Goal: Task Accomplishment & Management: Manage account settings

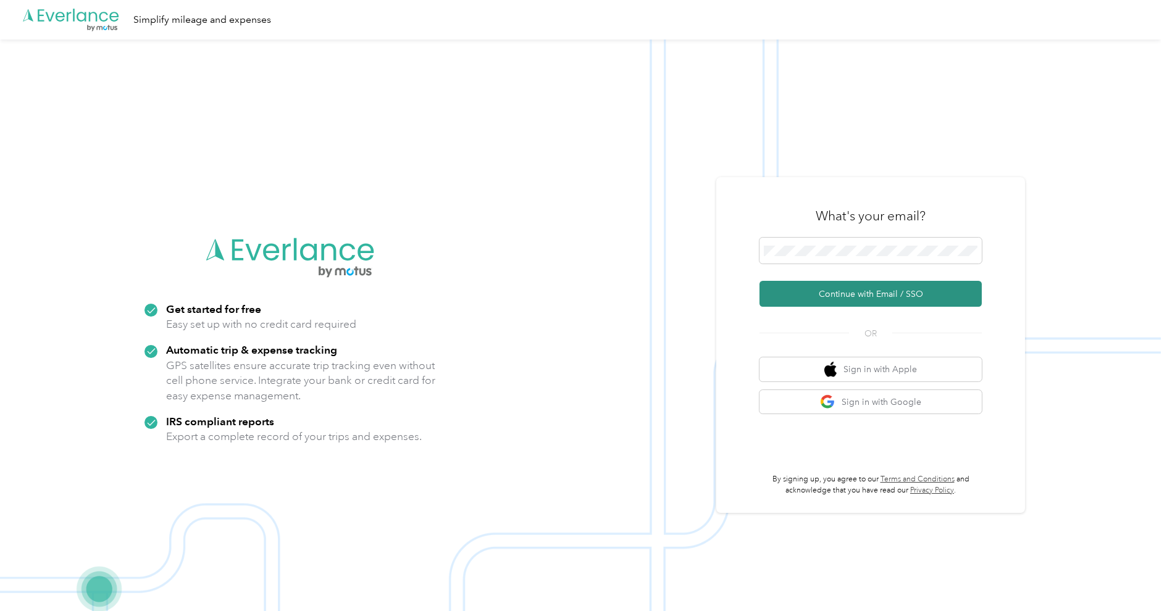
click at [853, 295] on button "Continue with Email / SSO" at bounding box center [870, 294] width 222 height 26
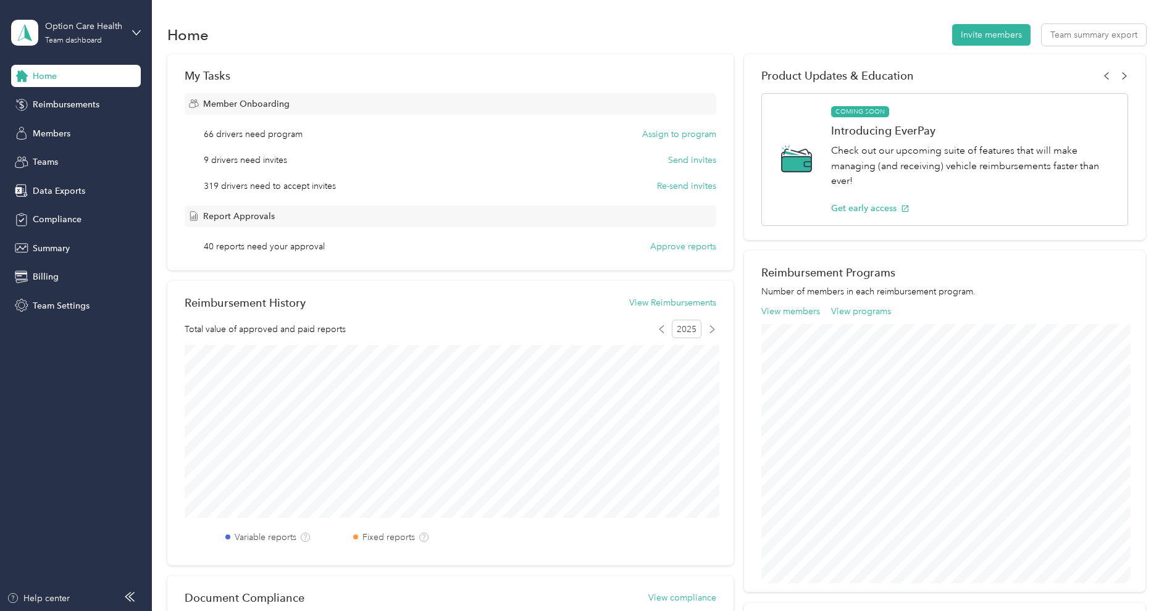
click at [464, 29] on div "Home Invite members Team summary export" at bounding box center [656, 35] width 979 height 26
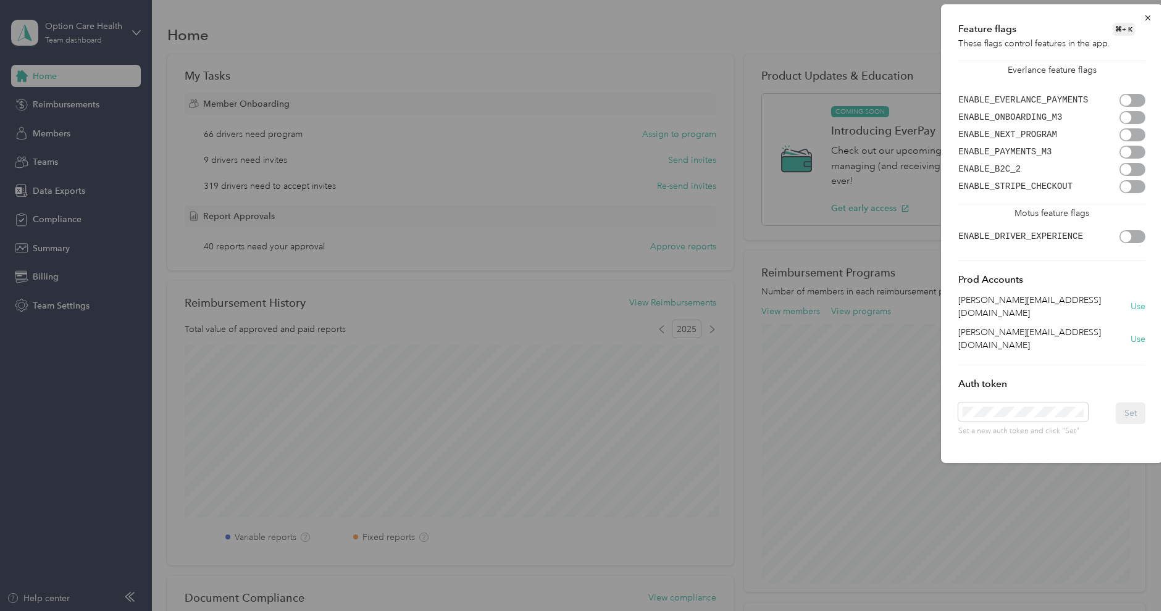
click at [1124, 98] on div at bounding box center [1126, 99] width 11 height 11
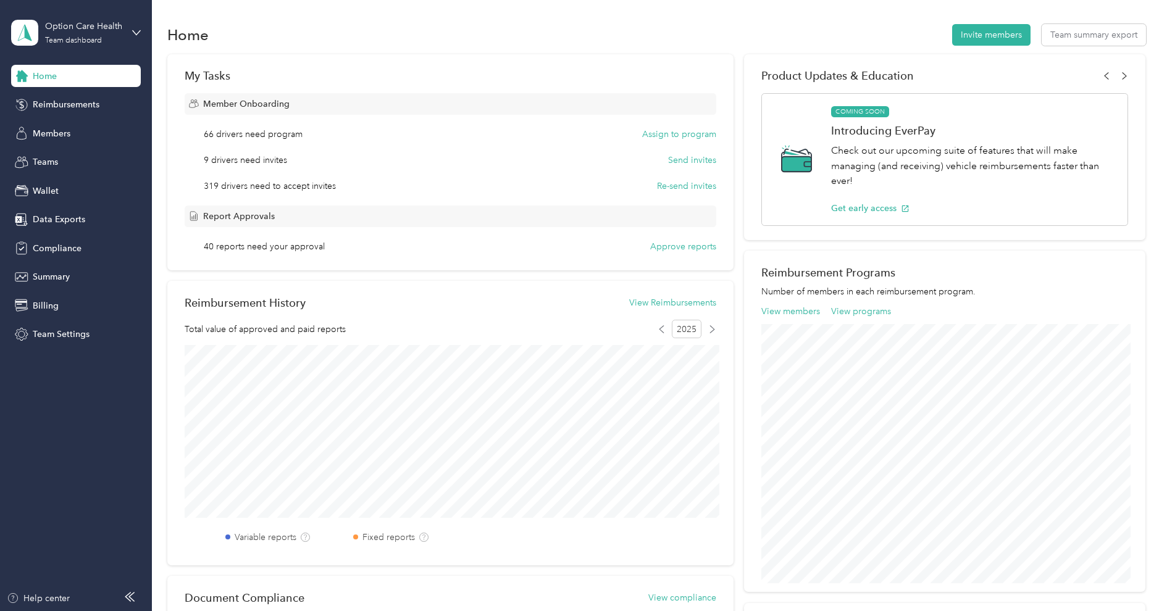
click at [1145, 18] on div "Feature flags ⌘ + K These flags control features in the app. Everlance feature …" at bounding box center [1052, 198] width 222 height 459
click at [63, 193] on div "Wallet" at bounding box center [76, 191] width 130 height 22
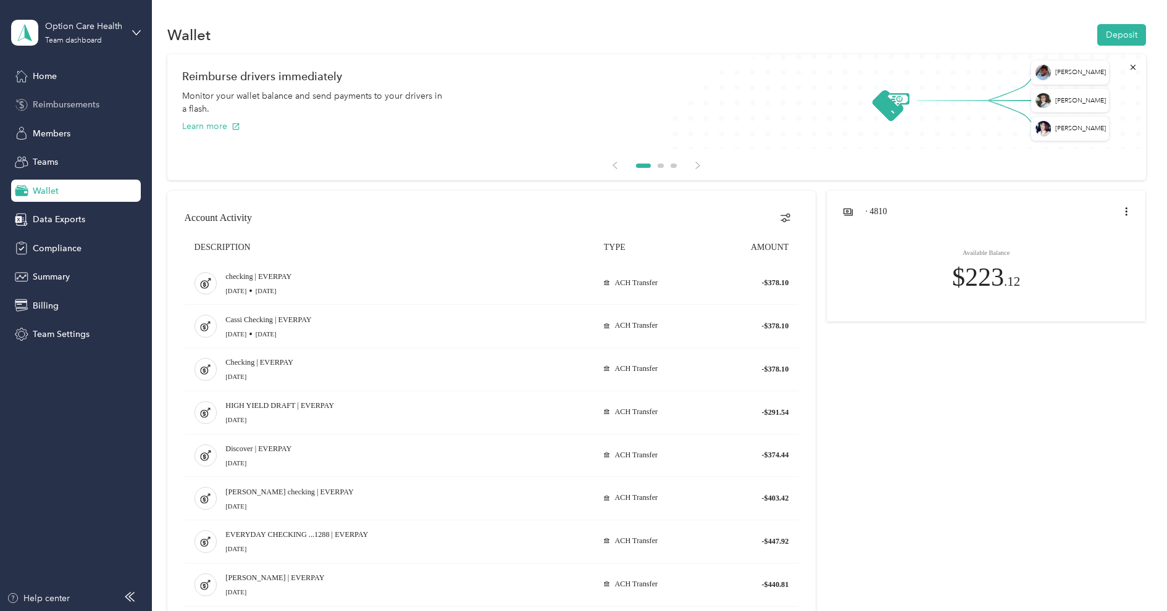
click at [64, 106] on span "Reimbursements" at bounding box center [66, 104] width 67 height 13
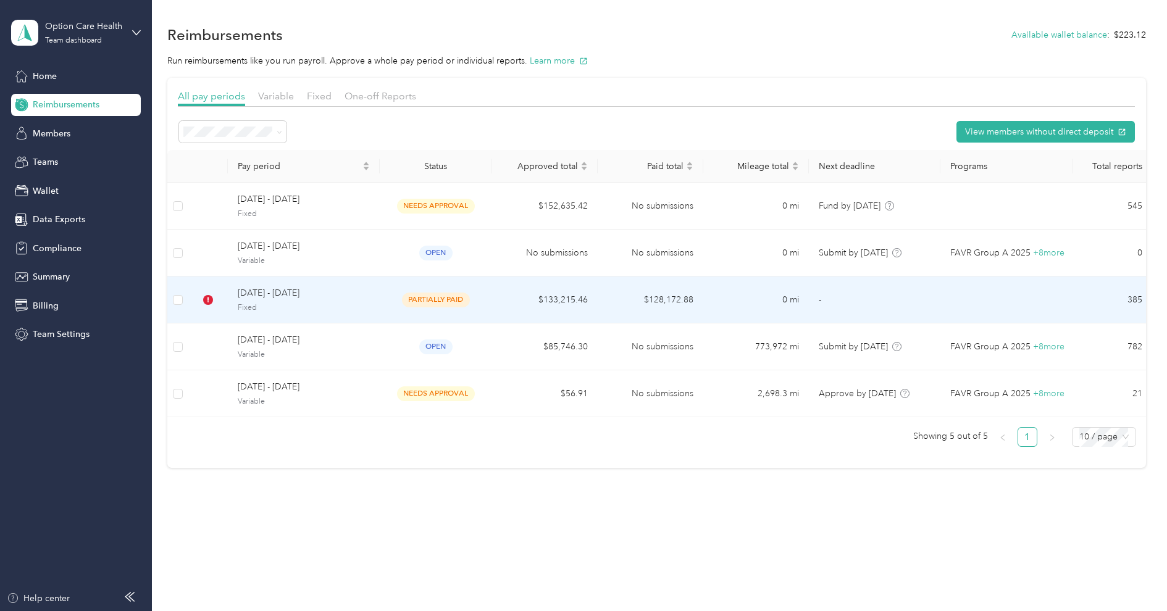
click at [320, 305] on span "Fixed" at bounding box center [304, 308] width 132 height 11
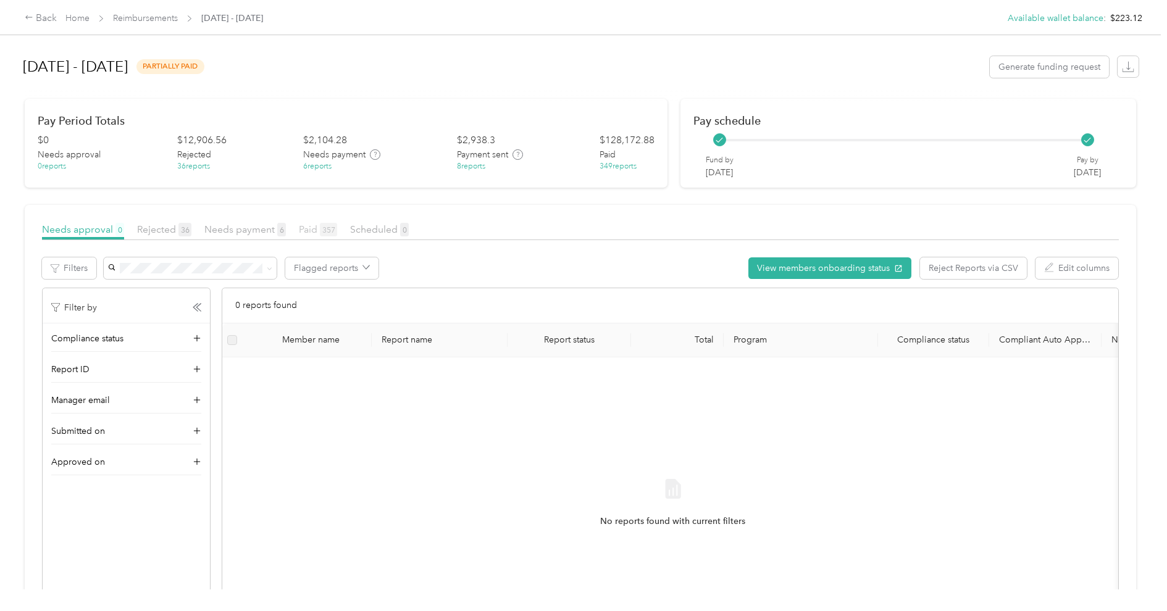
click at [322, 233] on span "357" at bounding box center [328, 230] width 17 height 14
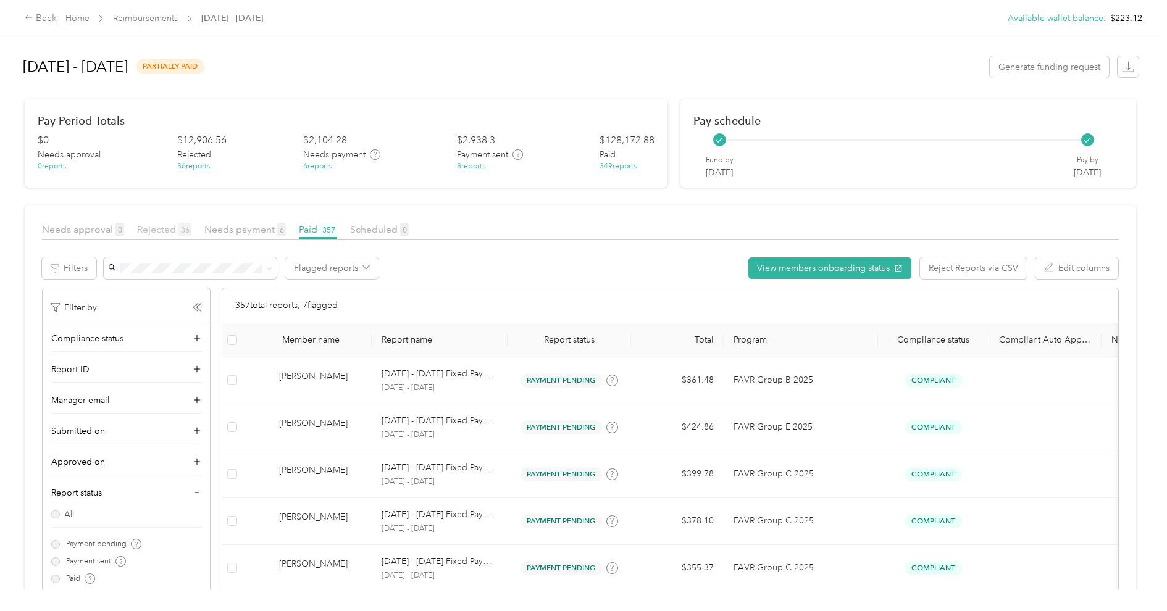
click at [177, 228] on span "Rejected 36" at bounding box center [164, 230] width 54 height 12
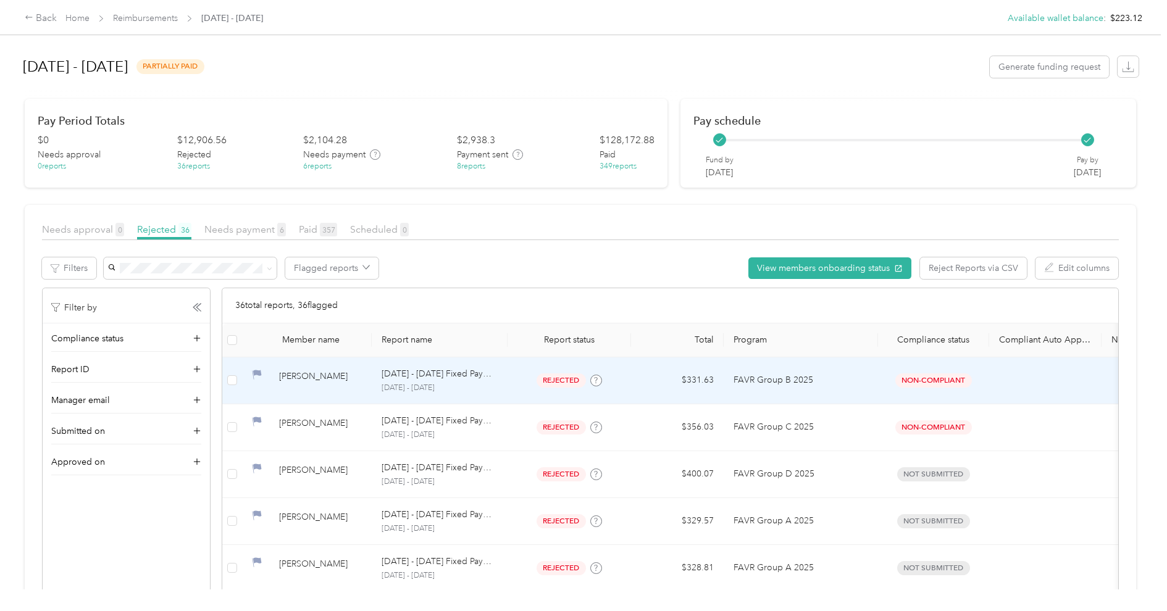
click at [417, 378] on p "[DATE] - [DATE] Fixed Payment" at bounding box center [440, 374] width 116 height 14
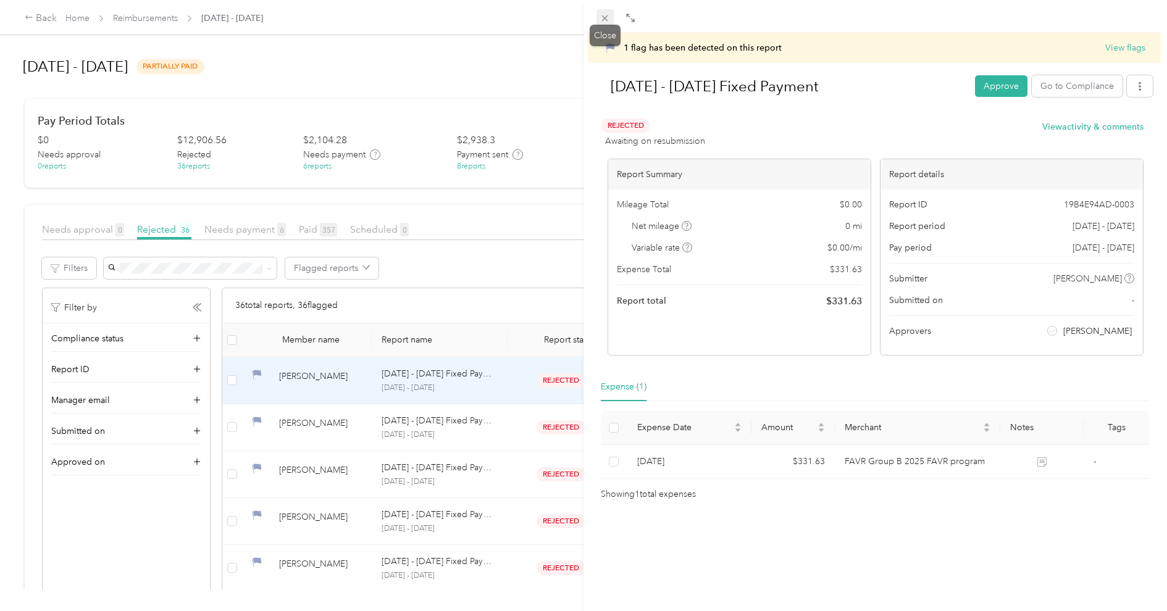
click at [606, 14] on icon at bounding box center [605, 18] width 10 height 10
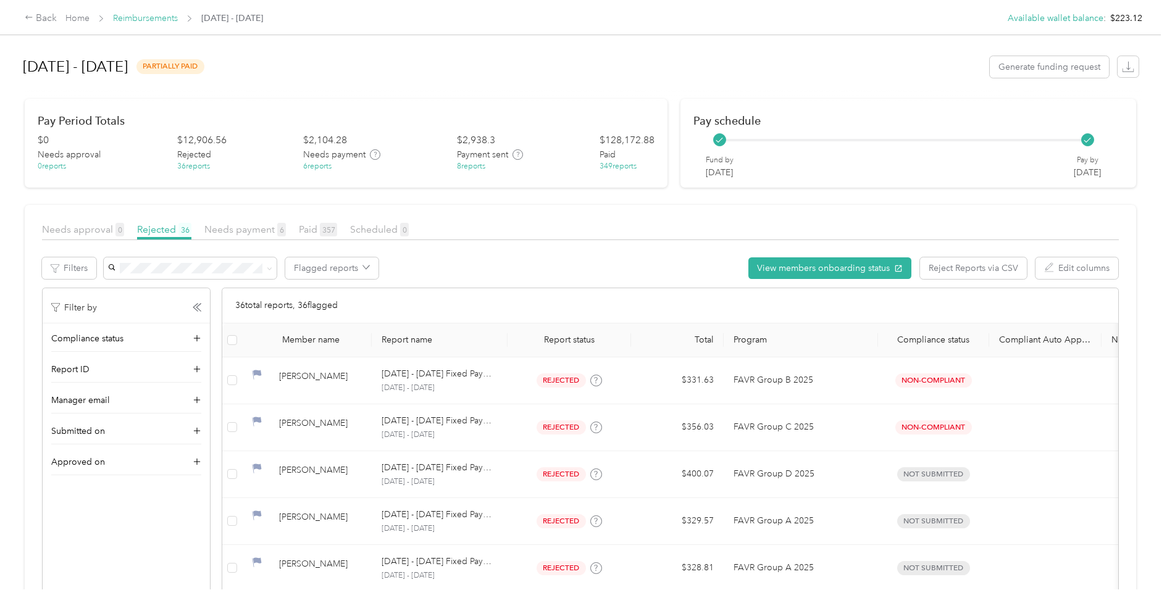
click at [150, 19] on link "Reimbursements" at bounding box center [145, 18] width 65 height 10
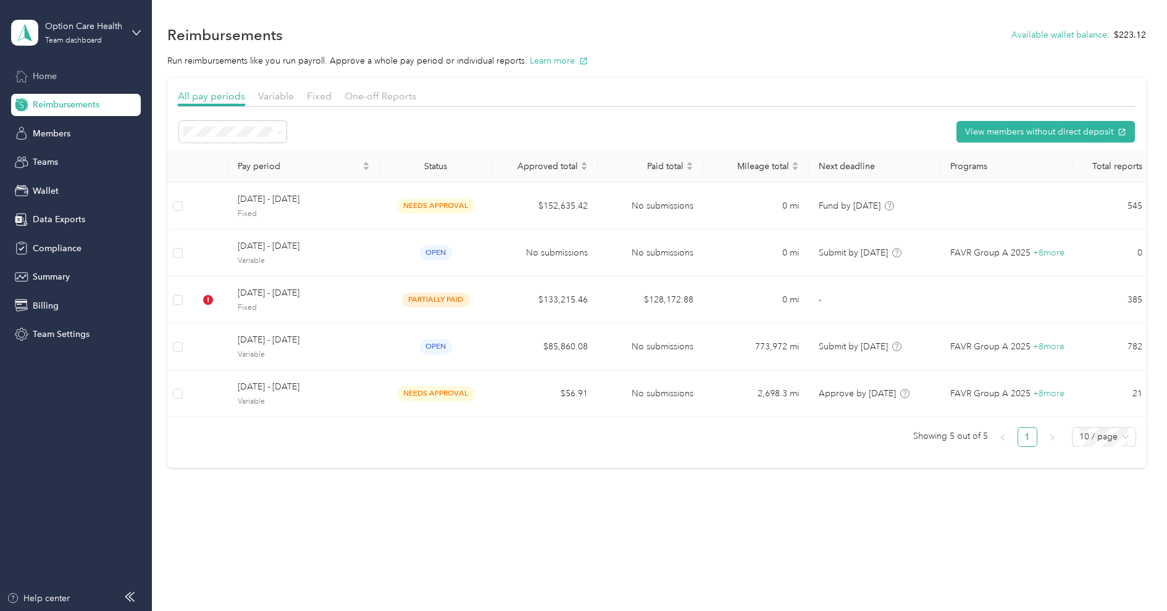
click at [72, 80] on div "Home" at bounding box center [76, 76] width 130 height 22
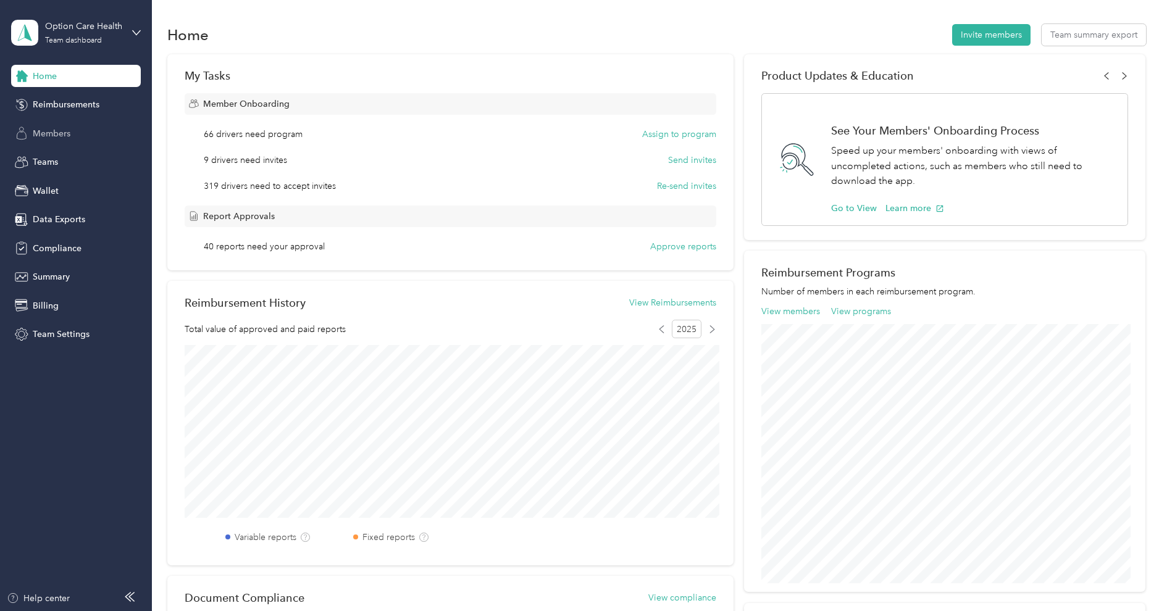
click at [54, 127] on span "Members" at bounding box center [52, 133] width 38 height 13
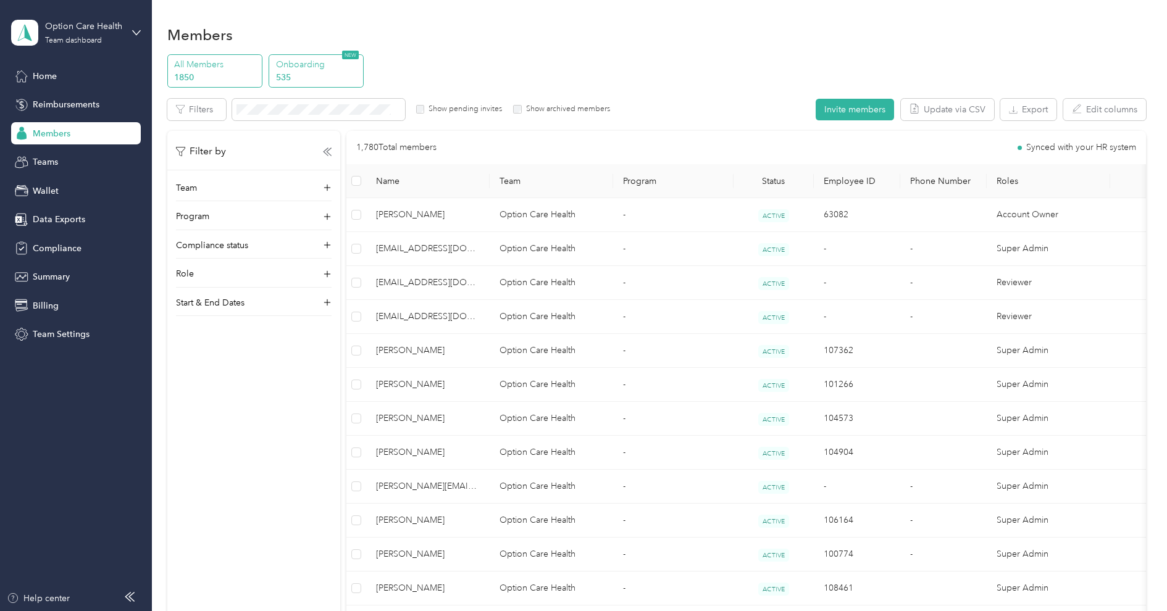
click at [303, 67] on p "Onboarding" at bounding box center [318, 64] width 84 height 13
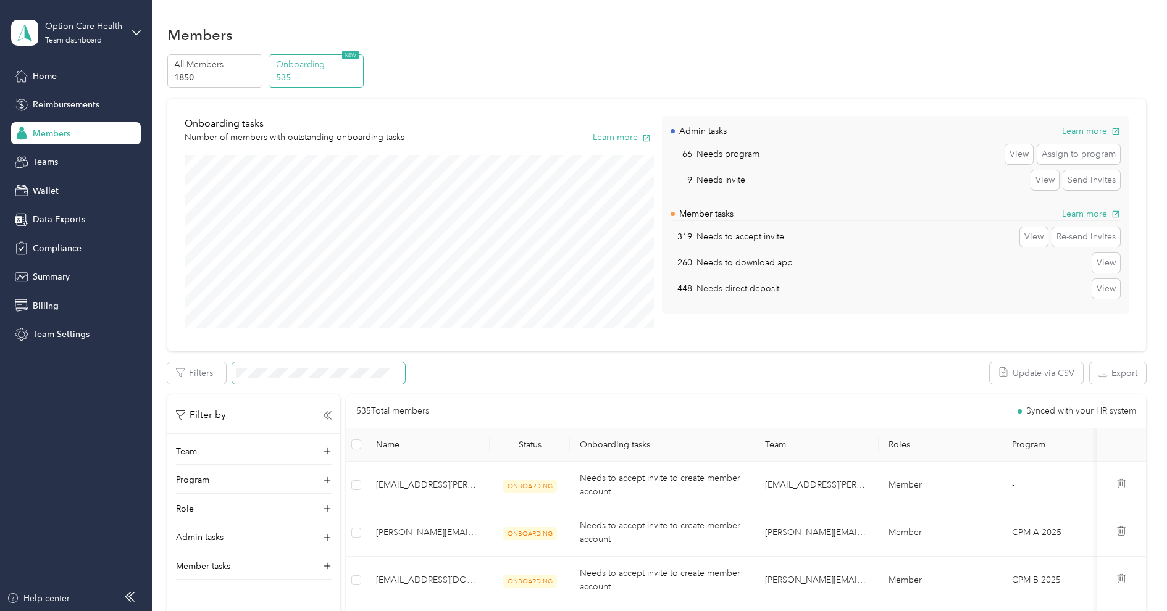
click at [343, 382] on span at bounding box center [318, 373] width 173 height 22
click at [343, 379] on span at bounding box center [318, 373] width 173 height 22
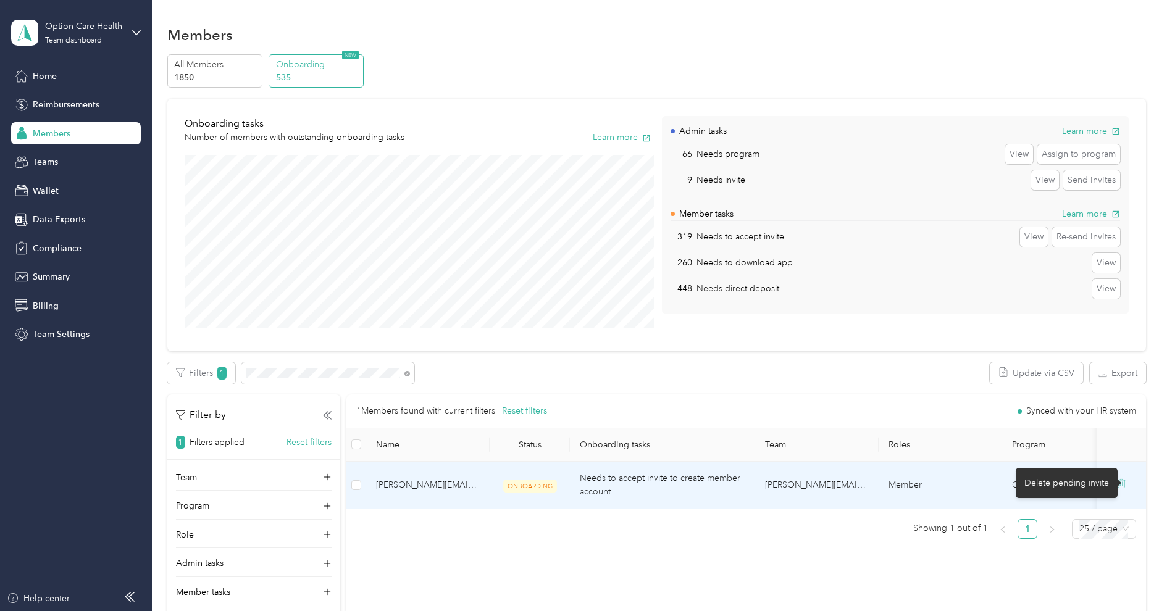
click at [1126, 482] on icon at bounding box center [1121, 484] width 10 height 10
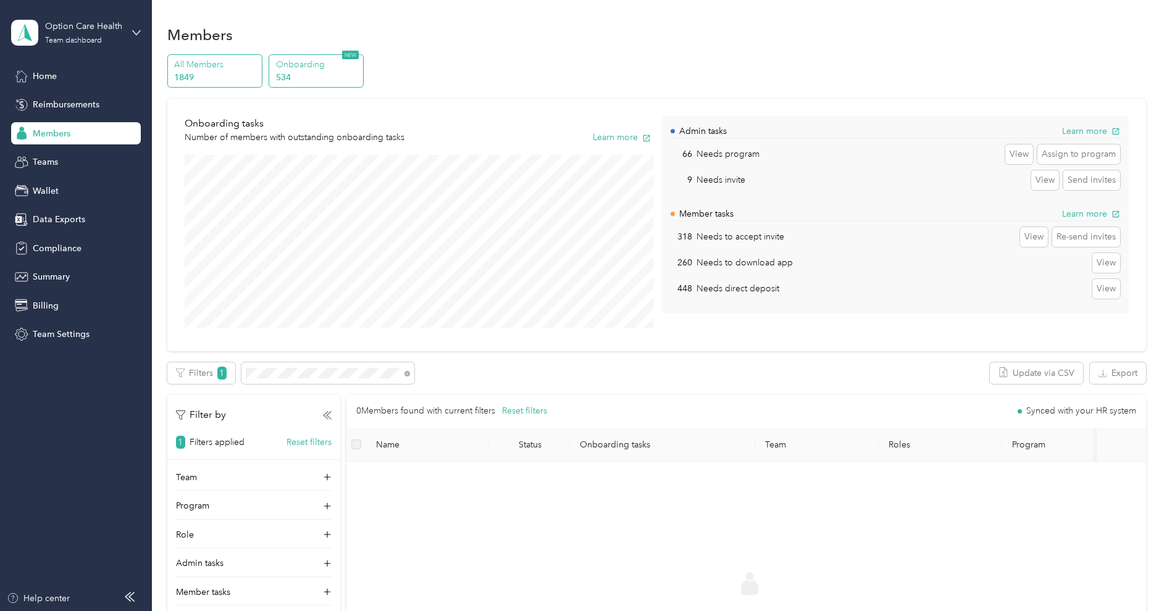
click at [224, 77] on p "1849" at bounding box center [216, 77] width 84 height 13
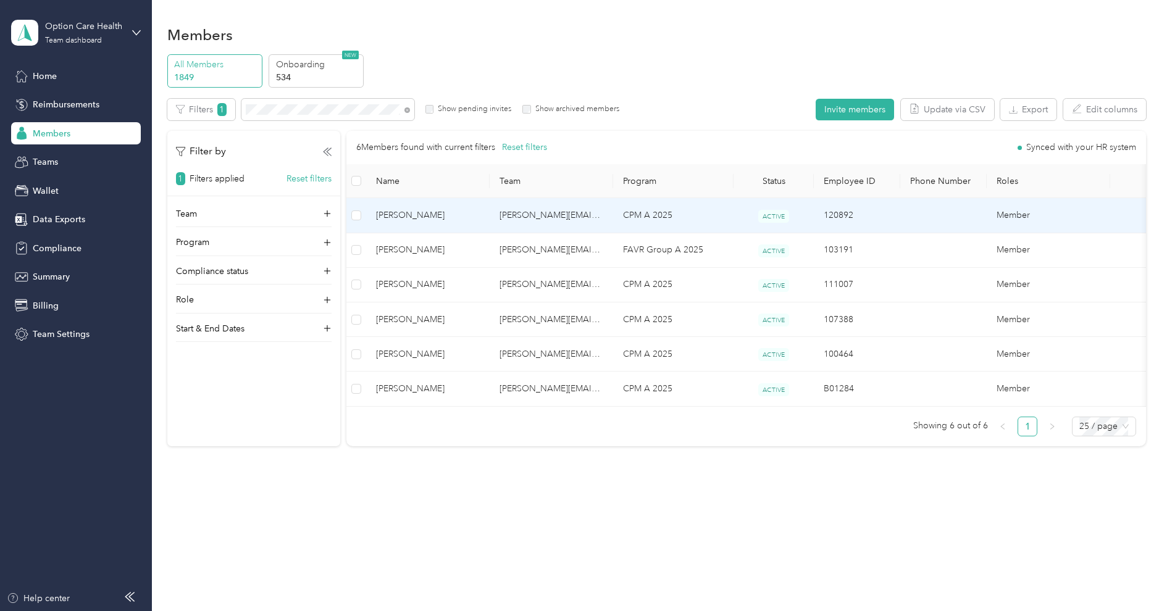
click at [483, 106] on label "Show pending invites" at bounding box center [472, 109] width 78 height 11
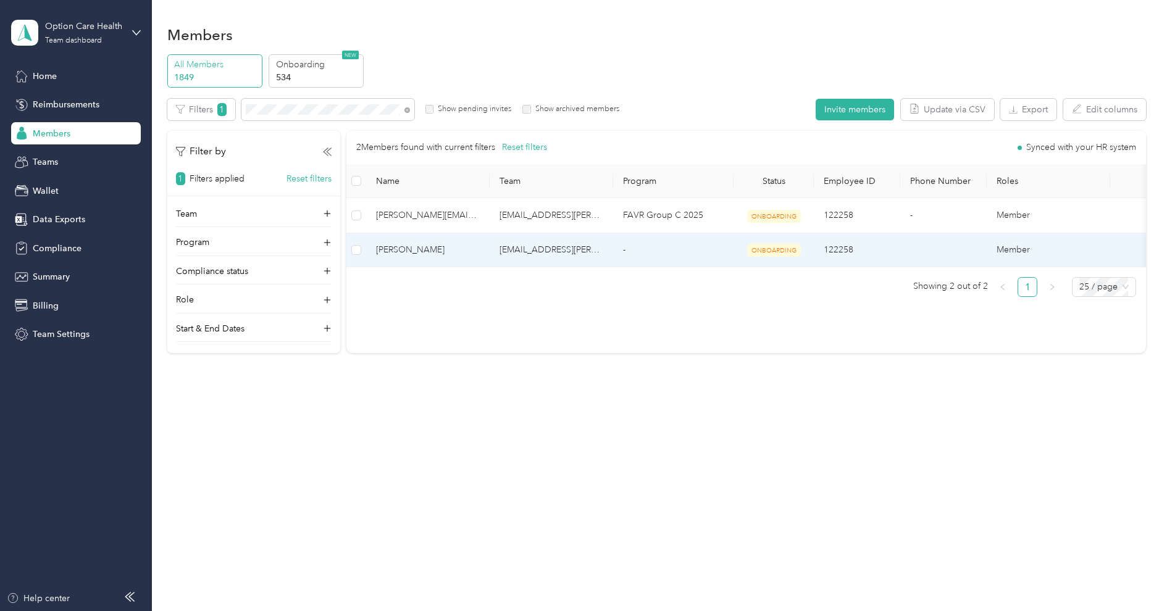
click at [572, 246] on td "[EMAIL_ADDRESS][PERSON_NAME][DOMAIN_NAME]" at bounding box center [551, 250] width 123 height 34
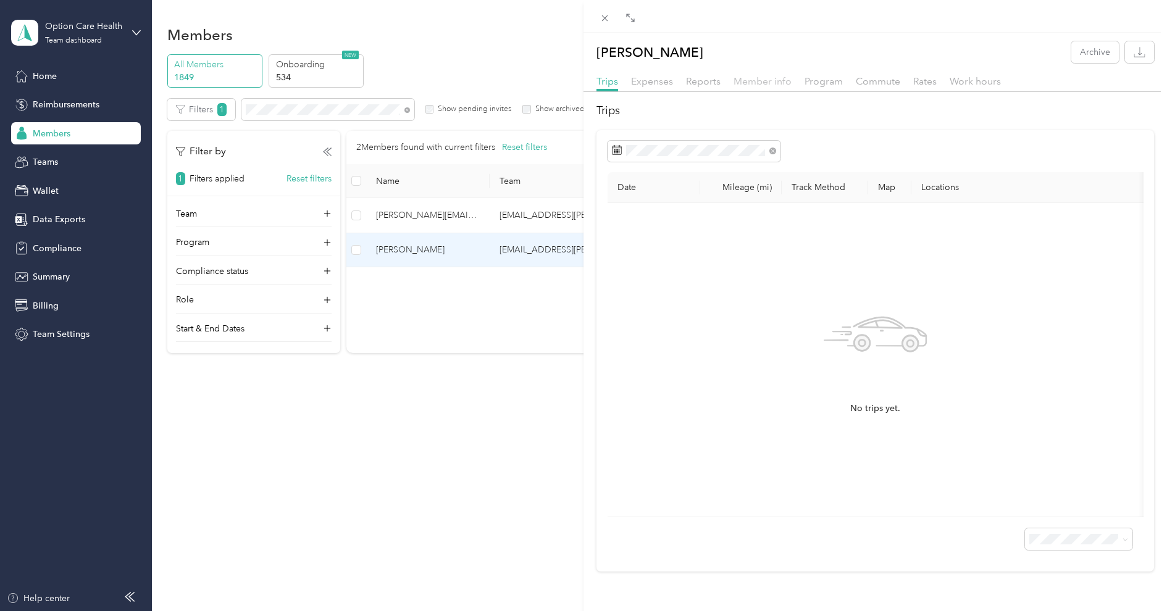
click at [765, 79] on span "Member info" at bounding box center [762, 81] width 58 height 12
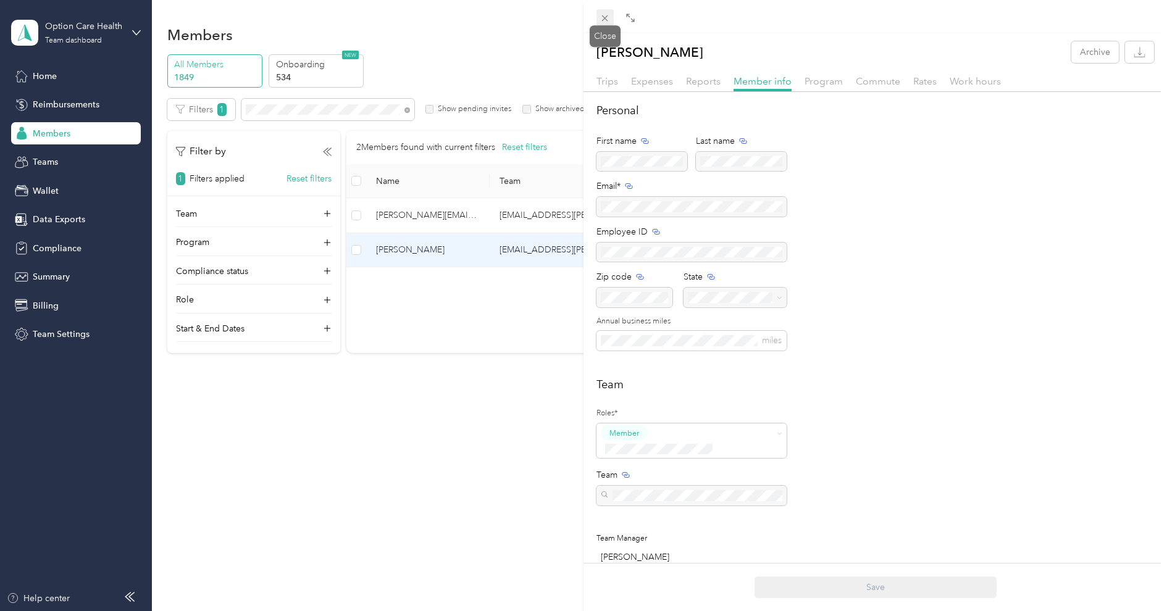
click at [604, 19] on icon at bounding box center [605, 18] width 6 height 6
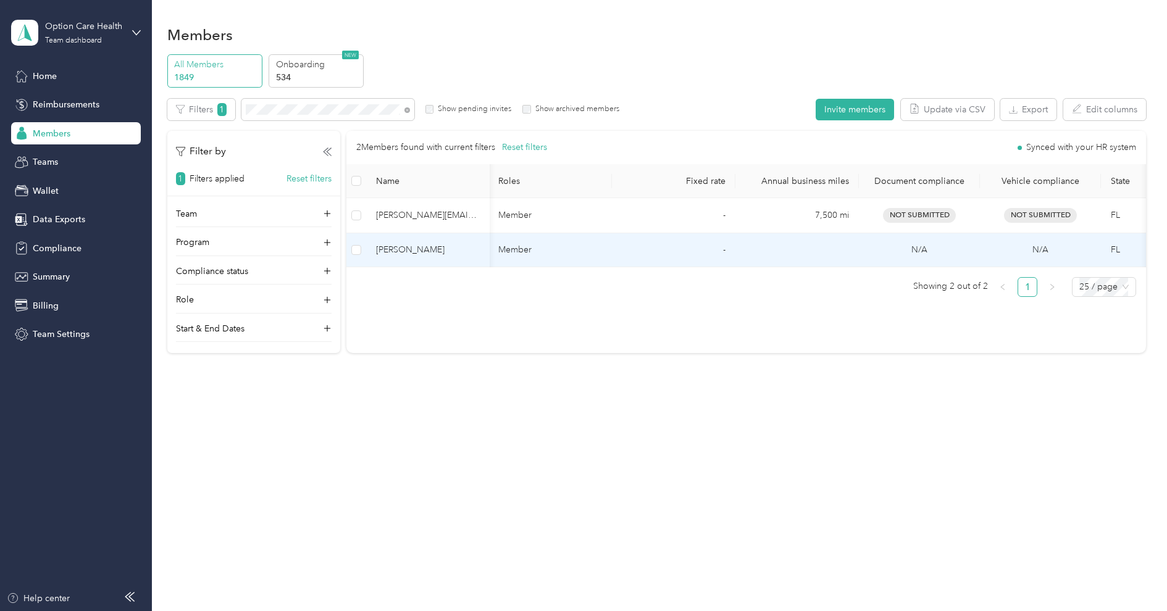
click at [750, 241] on td at bounding box center [796, 250] width 123 height 34
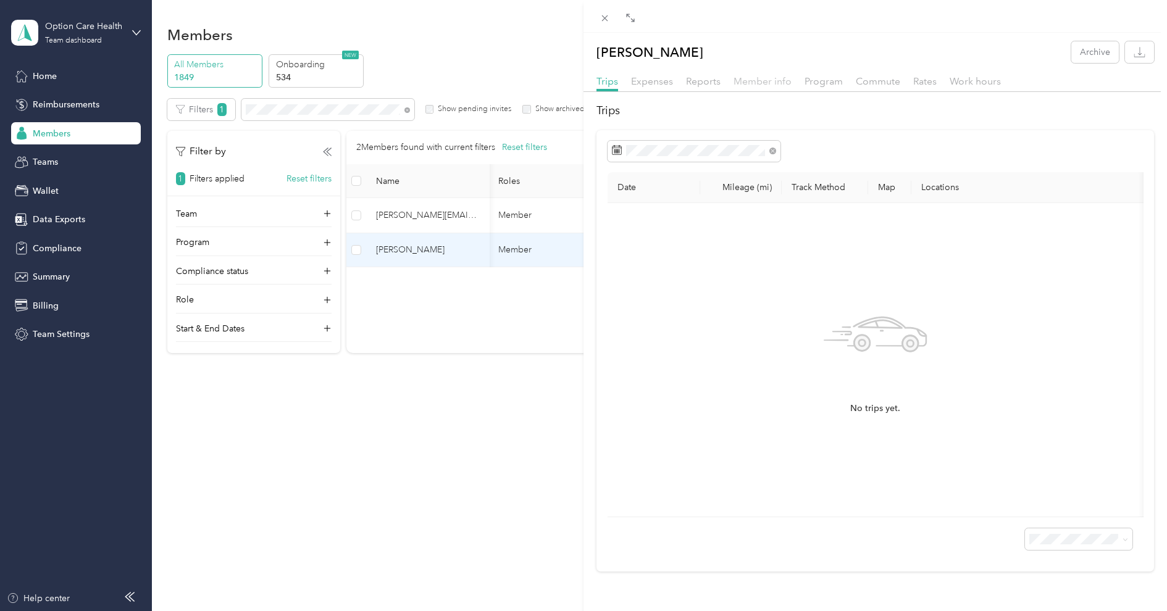
click at [772, 85] on span "Member info" at bounding box center [762, 81] width 58 height 12
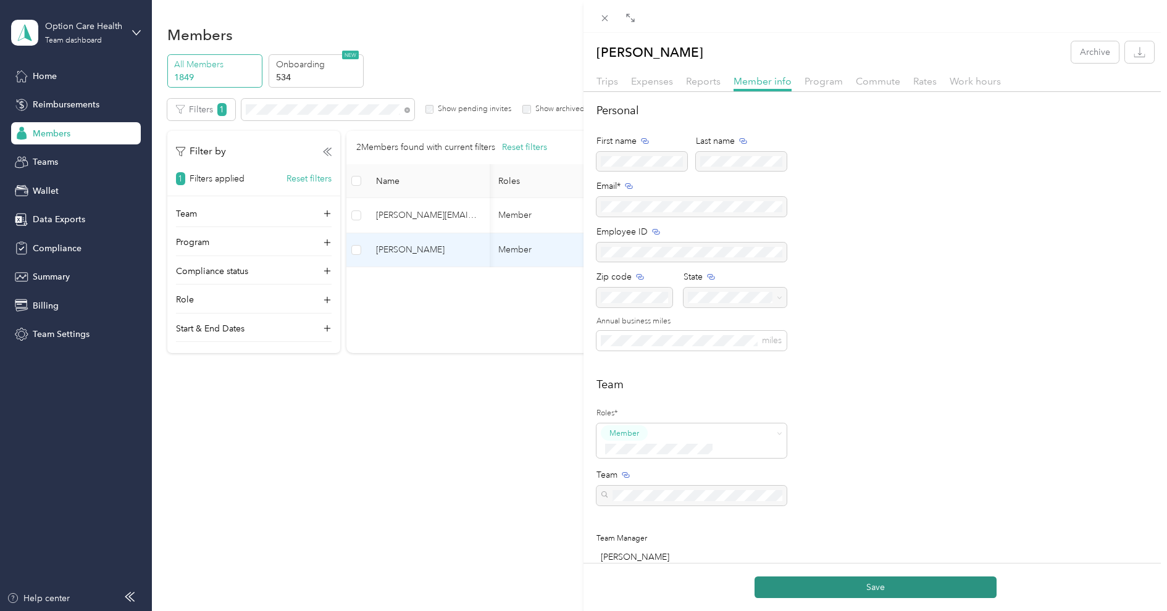
click at [858, 585] on button "Save" at bounding box center [875, 588] width 242 height 22
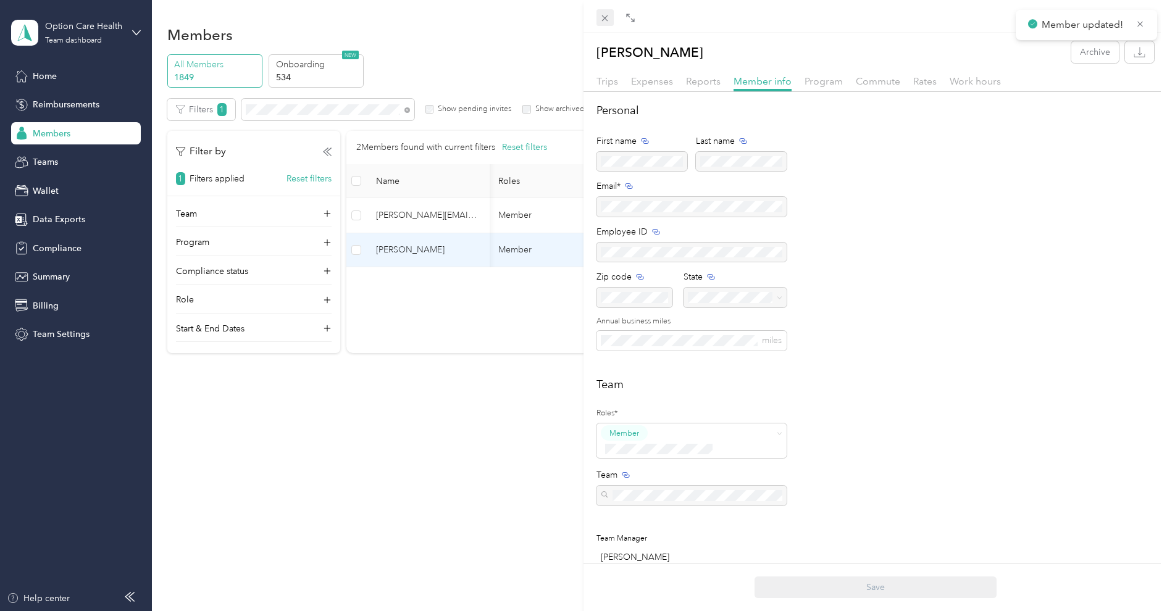
click at [604, 19] on icon at bounding box center [605, 18] width 6 height 6
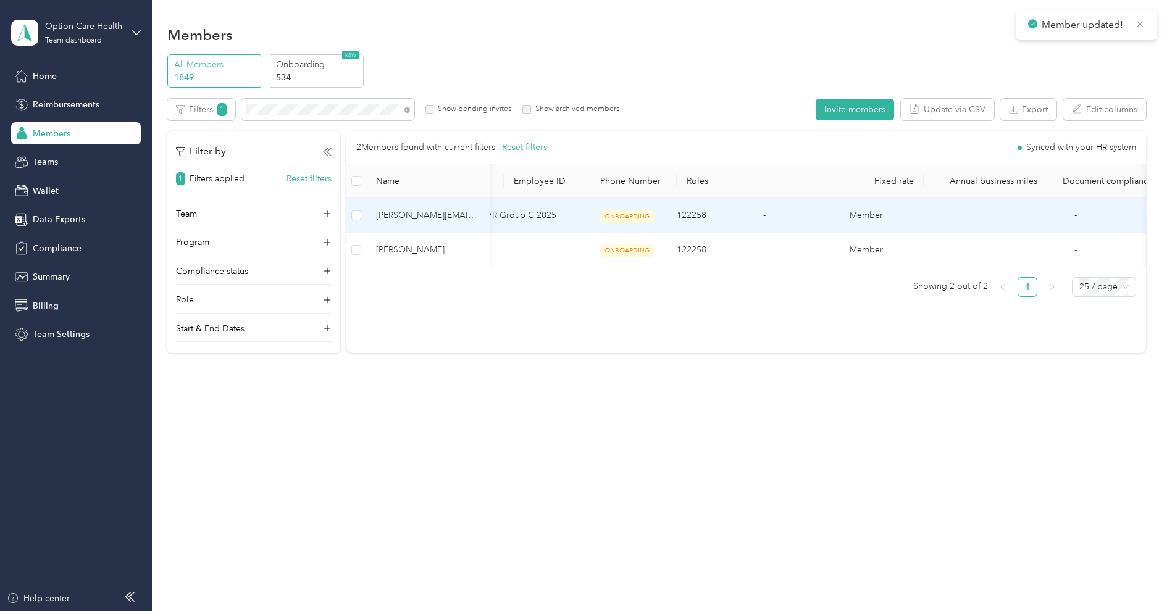
scroll to position [0, 147]
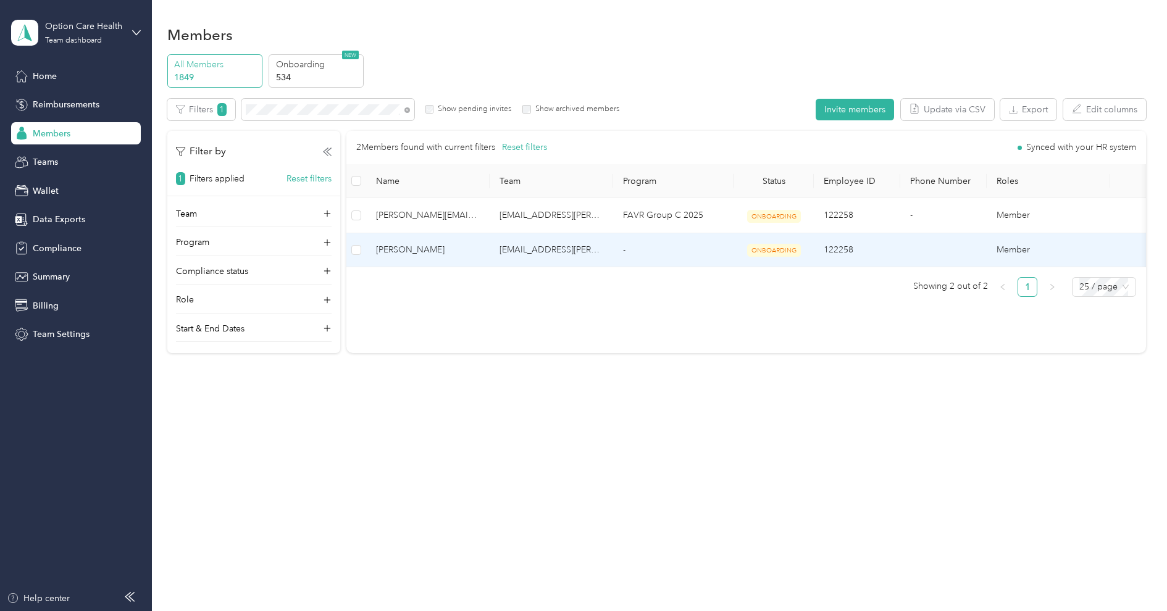
click at [641, 247] on td "-" at bounding box center [673, 250] width 120 height 34
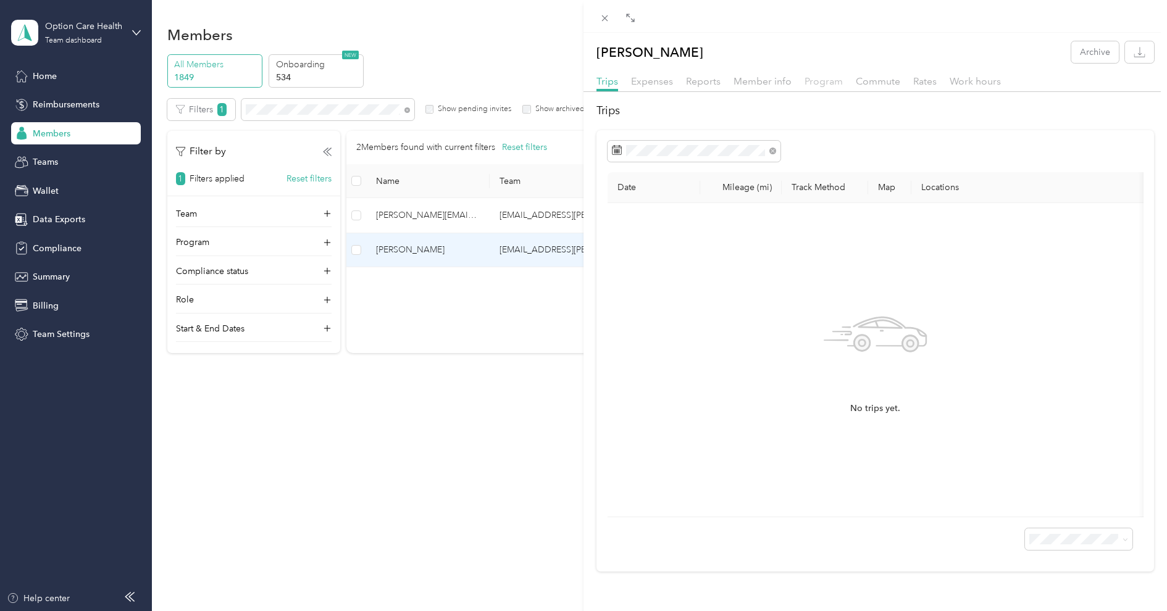
click at [833, 81] on span "Program" at bounding box center [823, 81] width 38 height 12
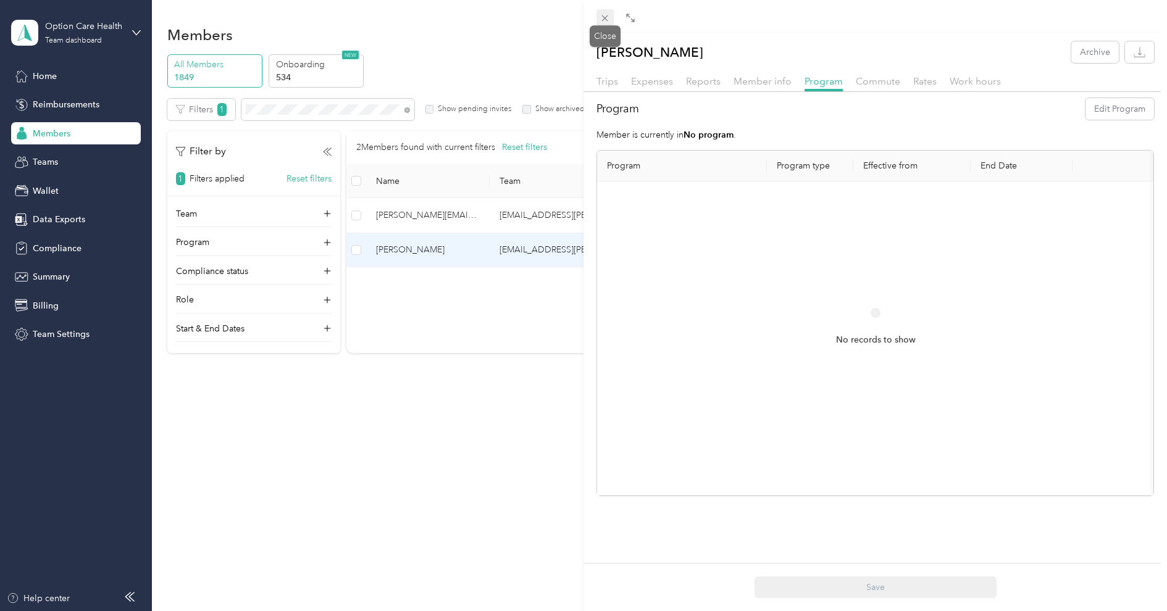
click at [609, 22] on icon at bounding box center [605, 18] width 10 height 10
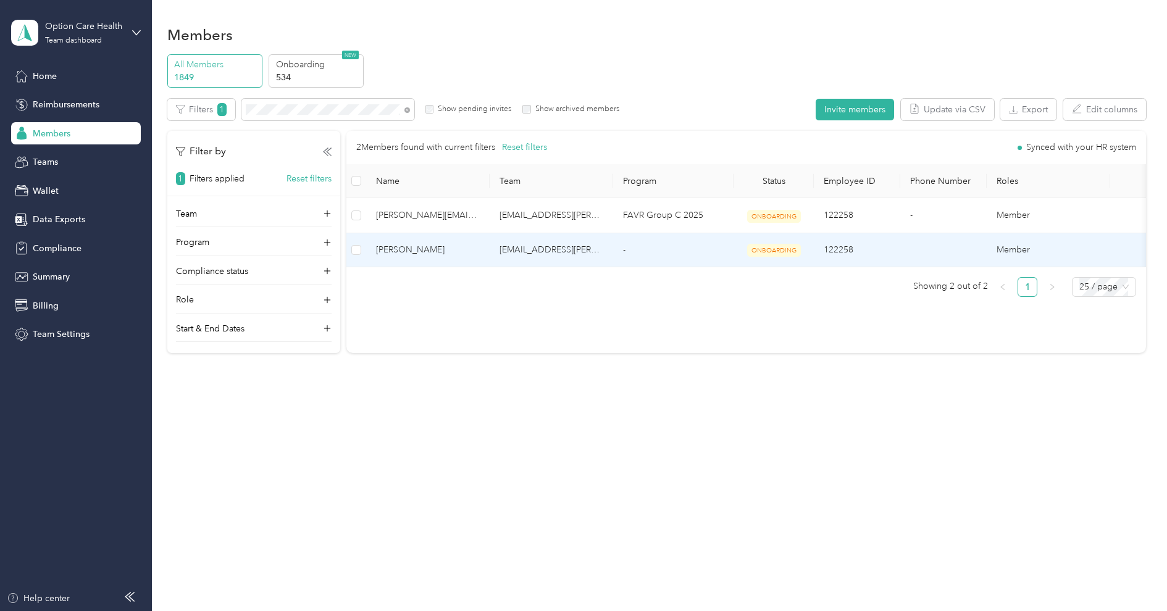
click at [681, 241] on td "-" at bounding box center [673, 250] width 120 height 34
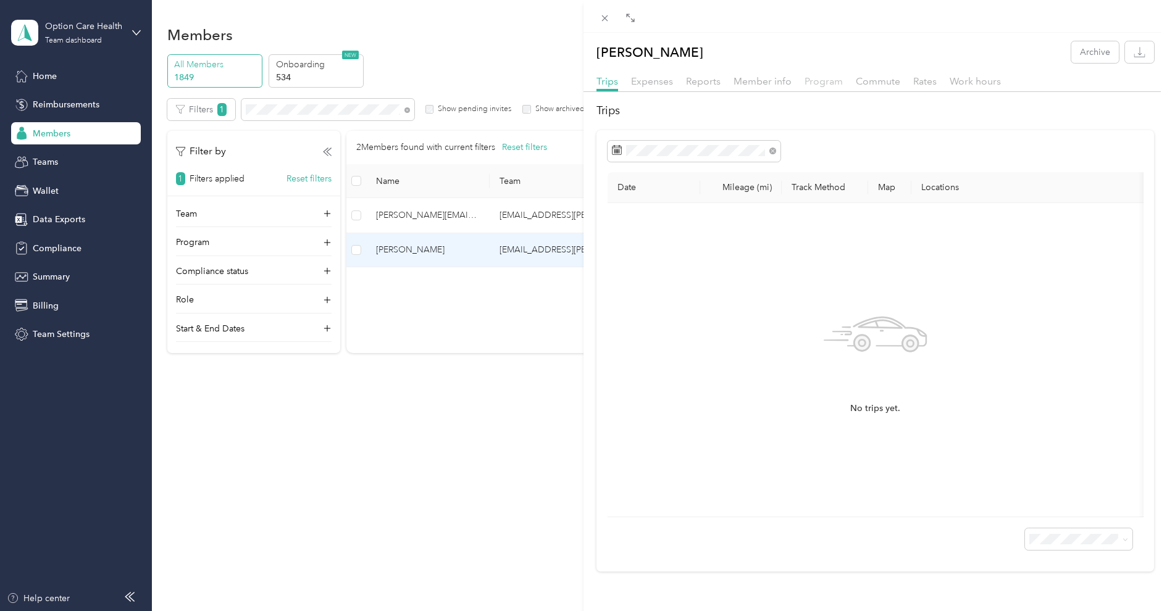
click at [816, 85] on span "Program" at bounding box center [823, 81] width 38 height 12
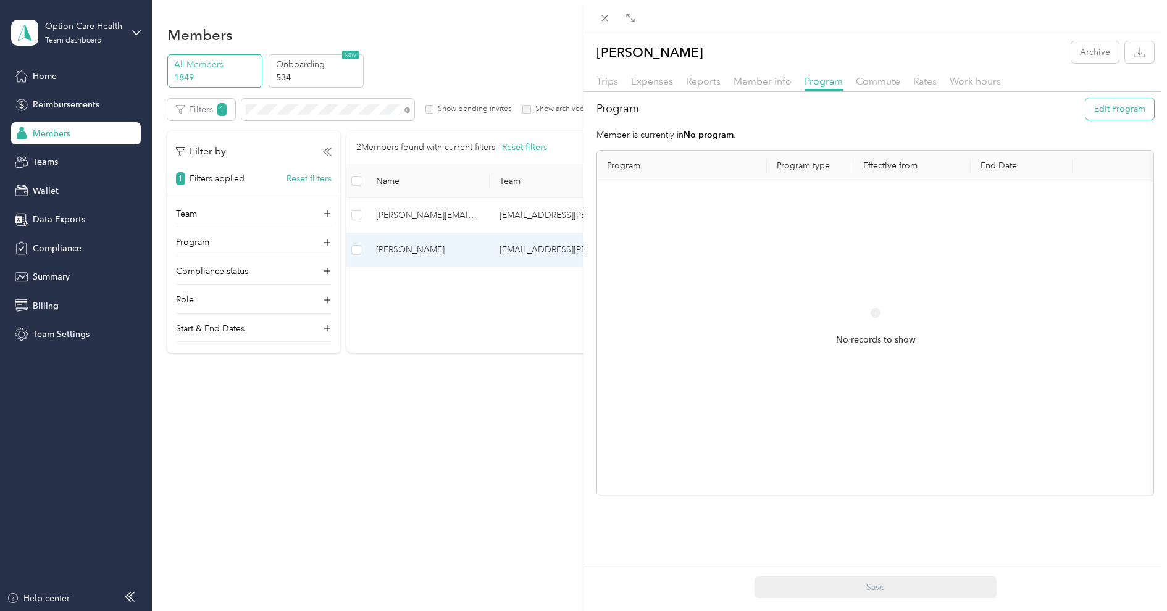
click at [1103, 108] on button "Edit Program" at bounding box center [1119, 109] width 69 height 22
click at [675, 356] on span "FAVR Group C 2025 (FAVR)" at bounding box center [670, 357] width 109 height 10
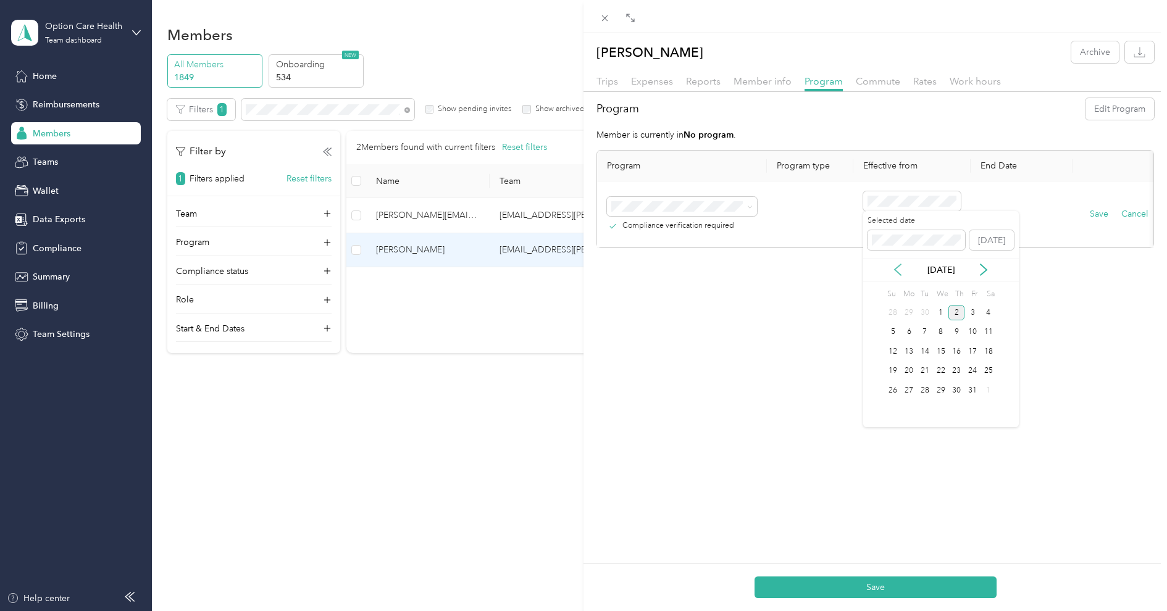
click at [899, 267] on icon at bounding box center [898, 270] width 12 height 12
click at [909, 317] on div "1" at bounding box center [909, 312] width 16 height 15
click at [1097, 213] on button "Save" at bounding box center [1099, 214] width 19 height 14
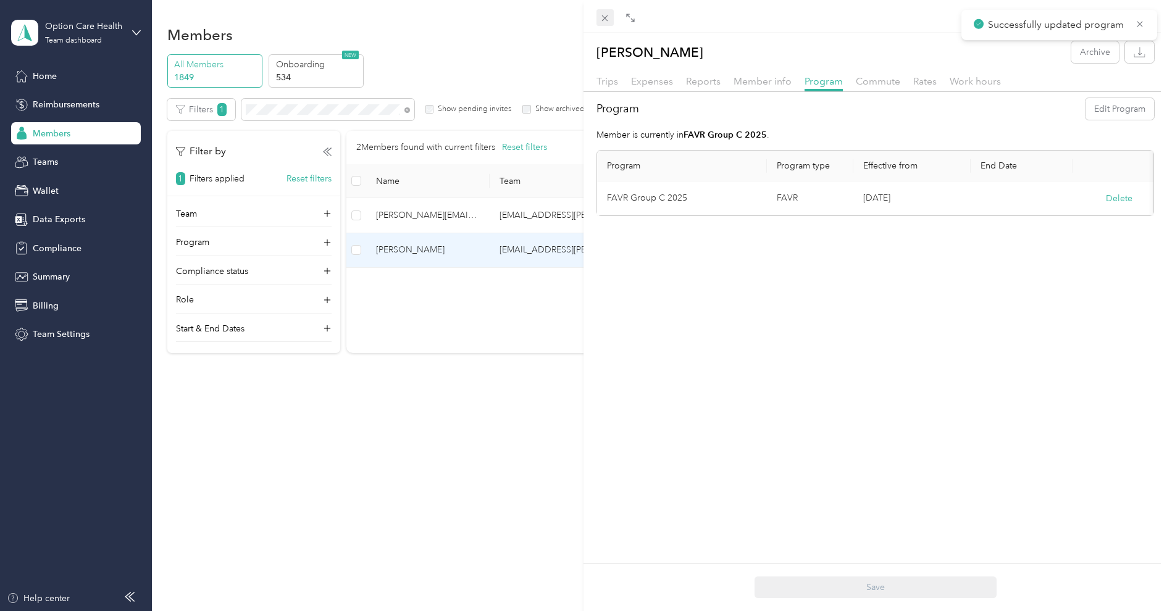
click at [606, 20] on icon at bounding box center [605, 18] width 10 height 10
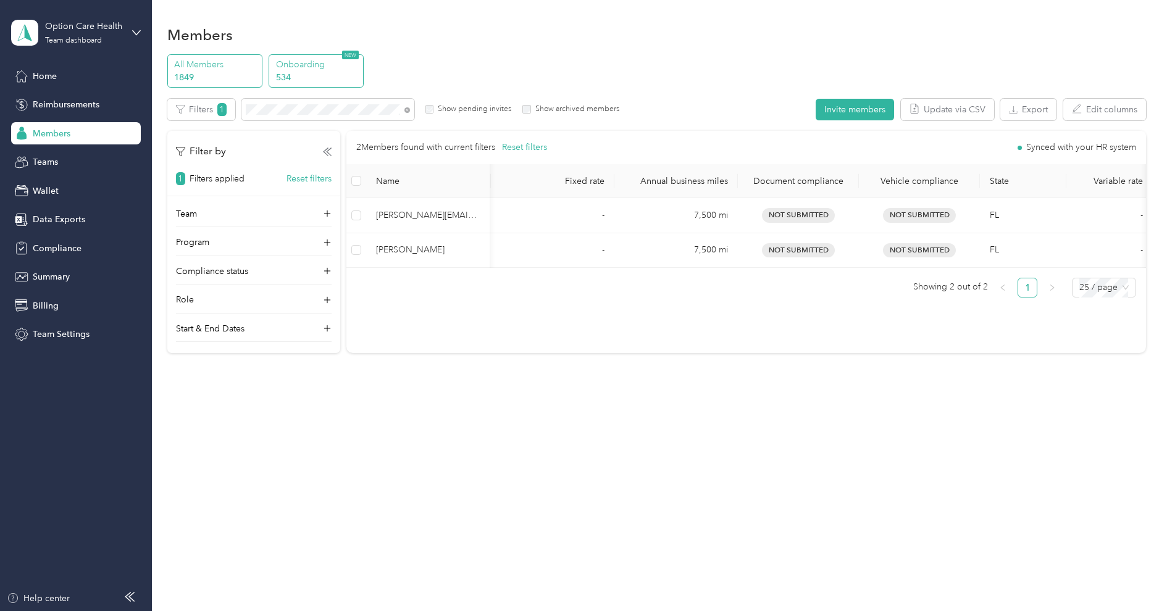
click at [348, 72] on p "534" at bounding box center [318, 77] width 84 height 13
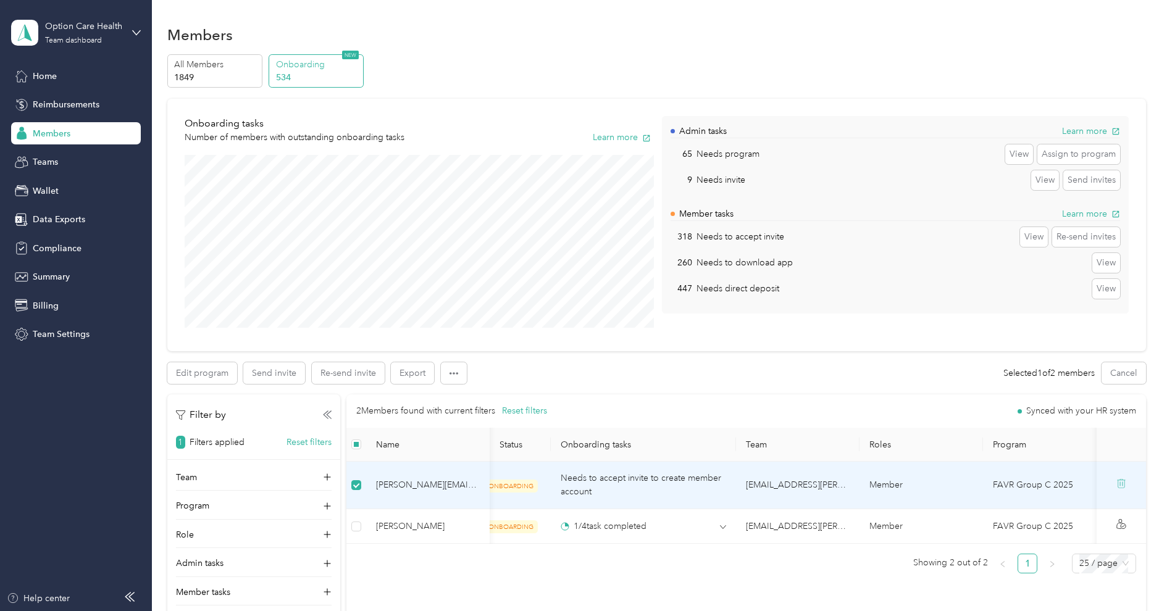
click at [1126, 479] on icon at bounding box center [1121, 484] width 10 height 10
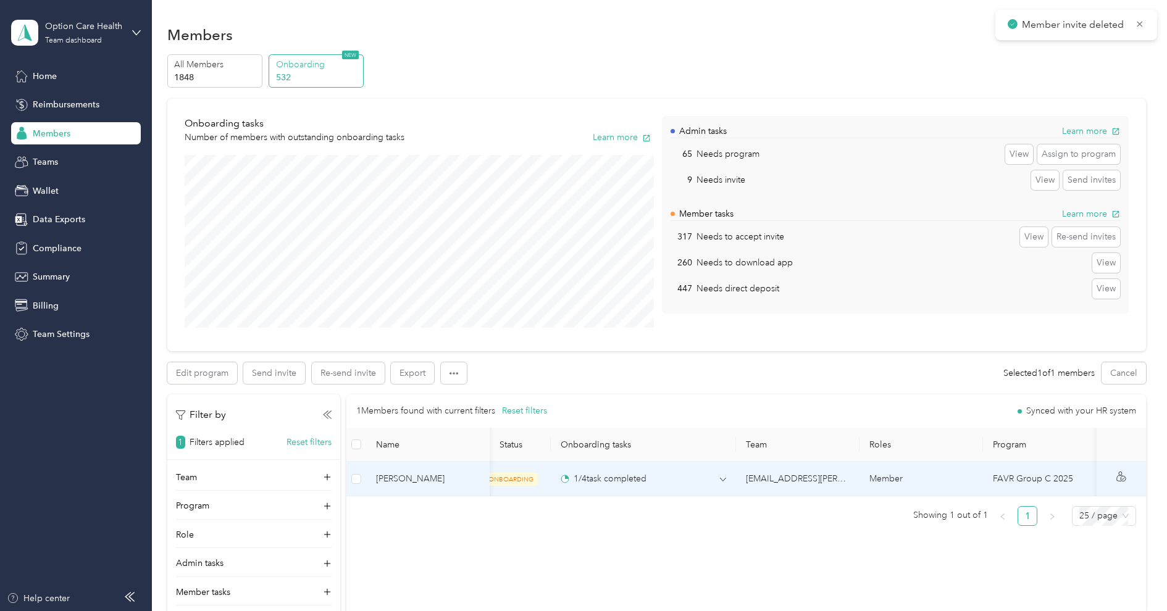
click at [608, 485] on td "1 / 4 task completed" at bounding box center [643, 479] width 185 height 35
click at [608, 482] on div "1 / 4 task completed" at bounding box center [604, 478] width 86 height 13
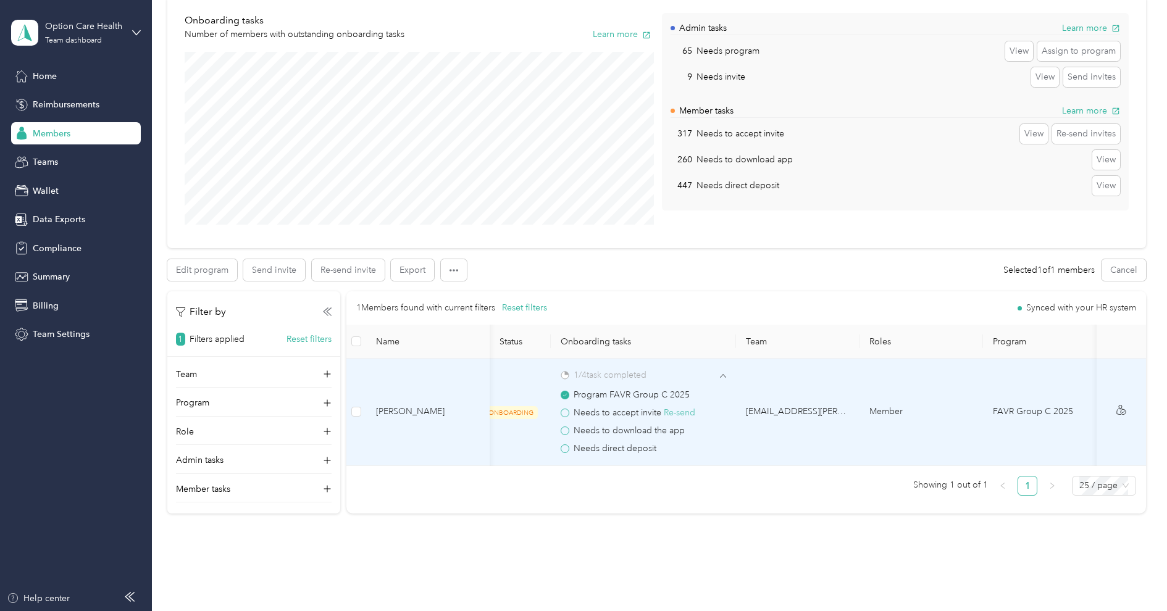
click at [680, 412] on button "Re-send" at bounding box center [679, 413] width 31 height 14
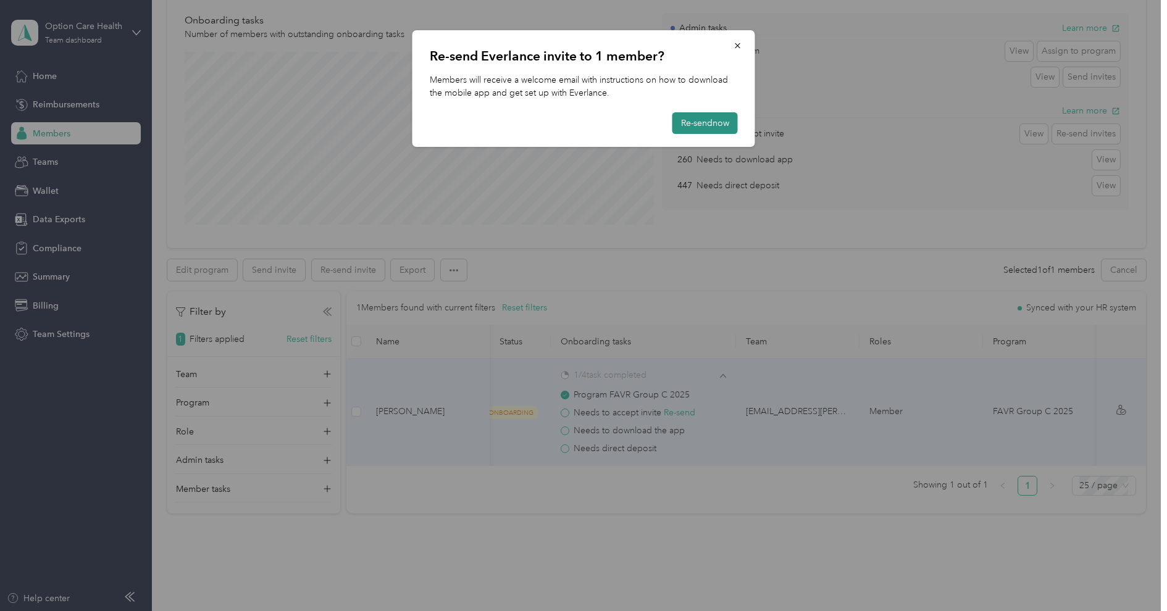
click at [722, 119] on button "Re-send now" at bounding box center [704, 123] width 65 height 22
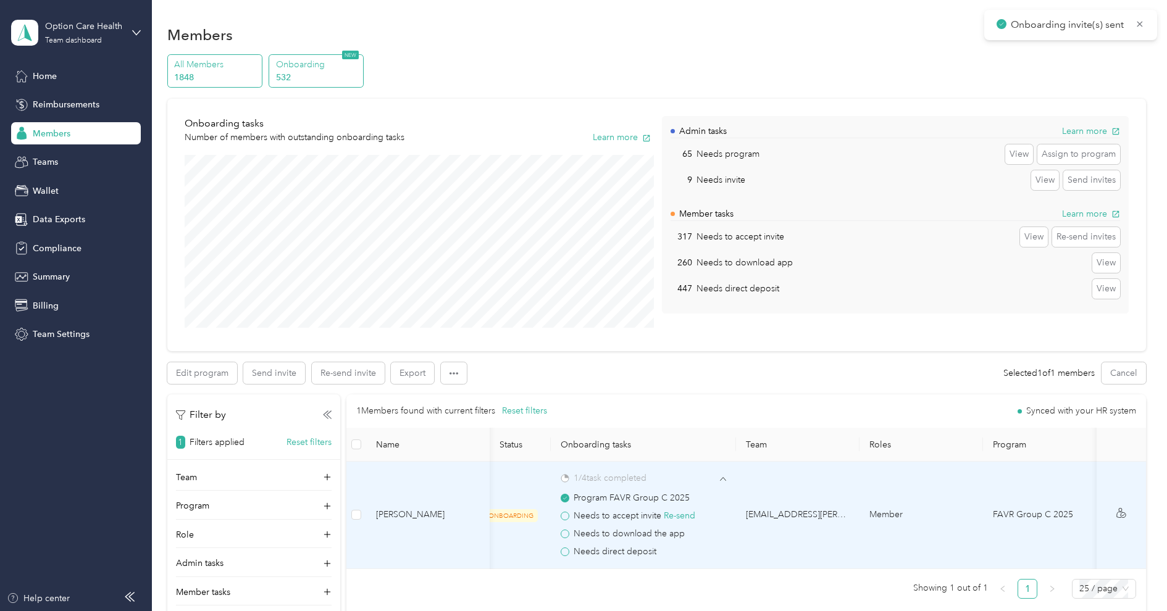
click at [231, 75] on p "1848" at bounding box center [216, 77] width 84 height 13
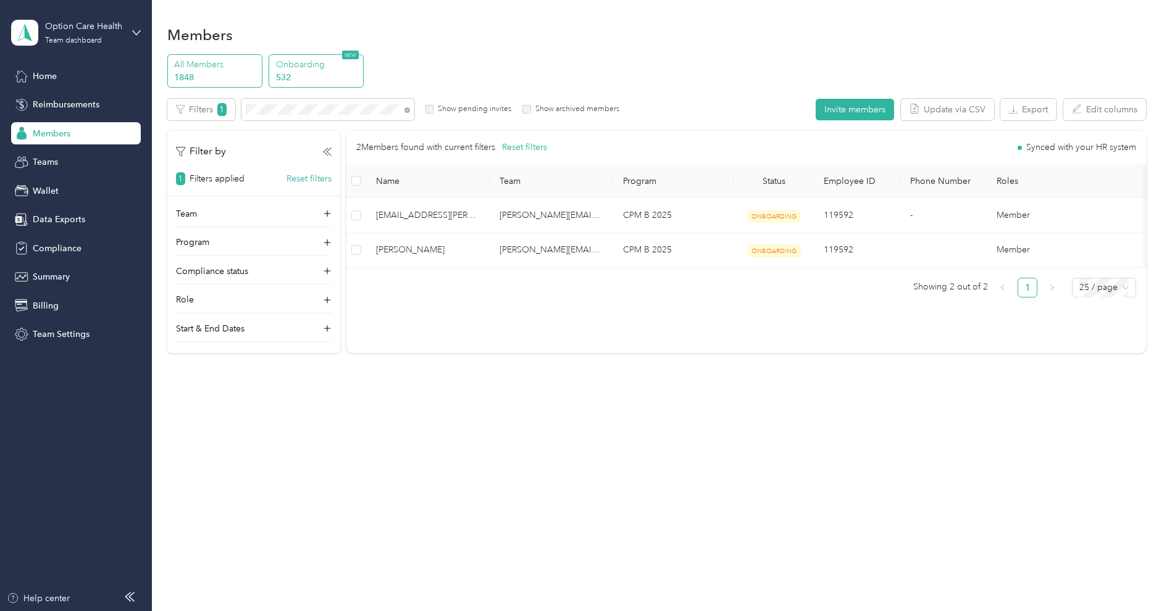
click at [335, 77] on p "532" at bounding box center [318, 77] width 84 height 13
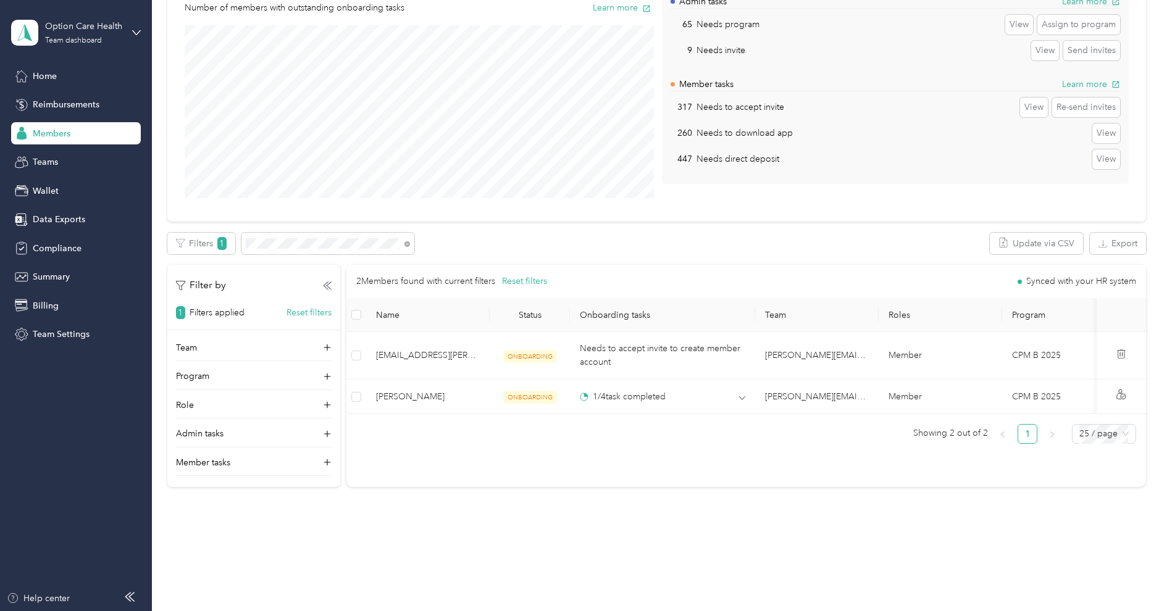
scroll to position [141, 0]
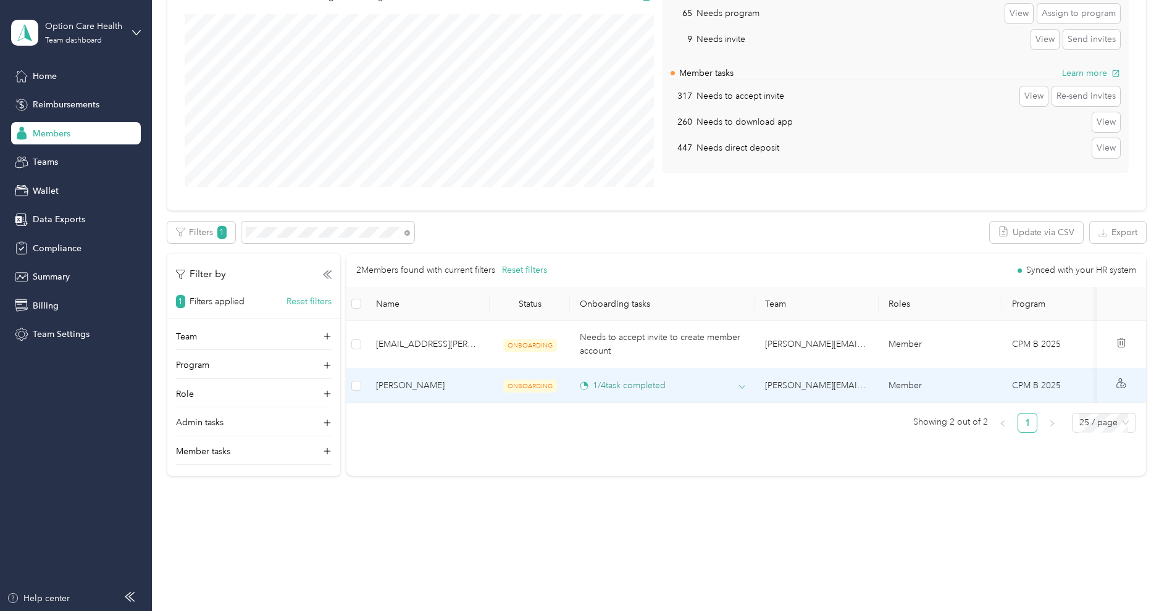
click at [731, 385] on div "1 / 4 task completed" at bounding box center [662, 385] width 165 height 13
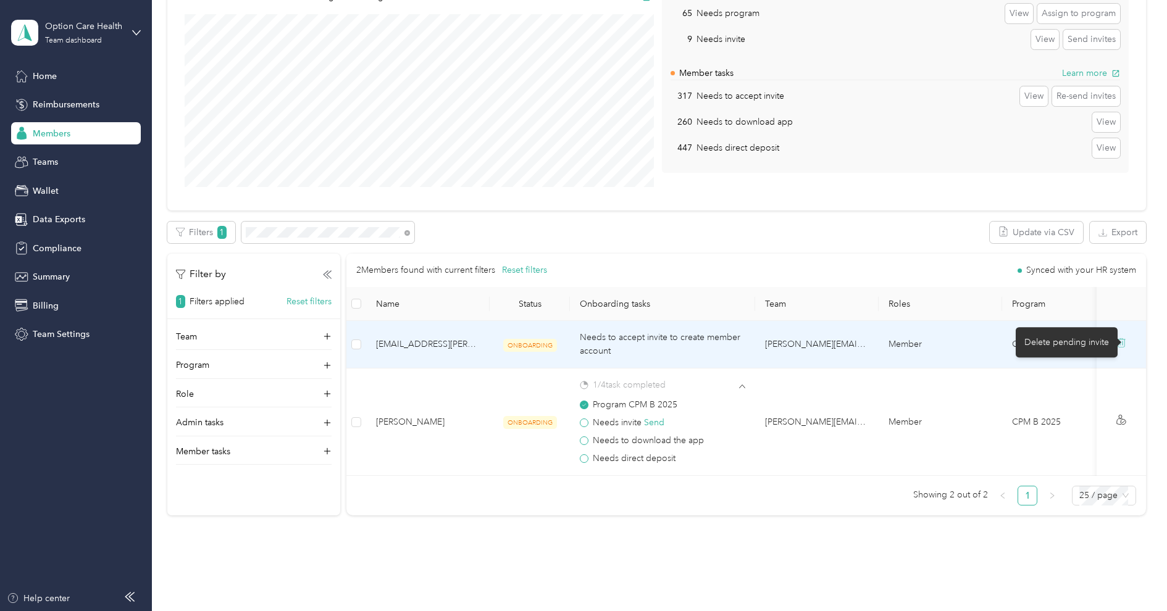
click at [1126, 341] on icon at bounding box center [1121, 343] width 10 height 10
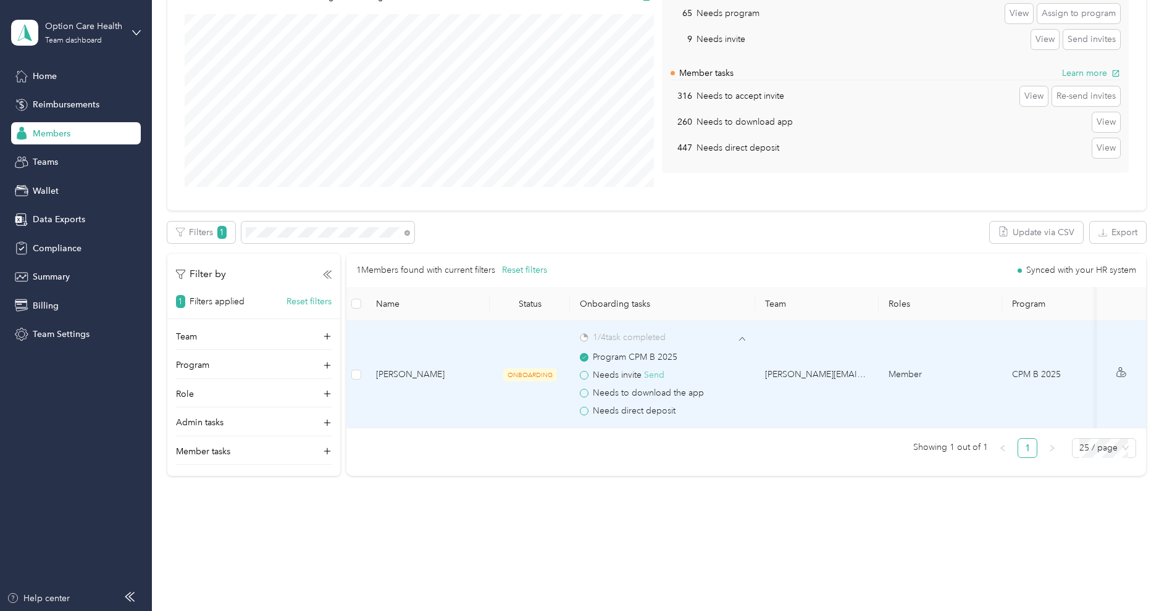
click at [661, 376] on button "Send" at bounding box center [654, 376] width 20 height 14
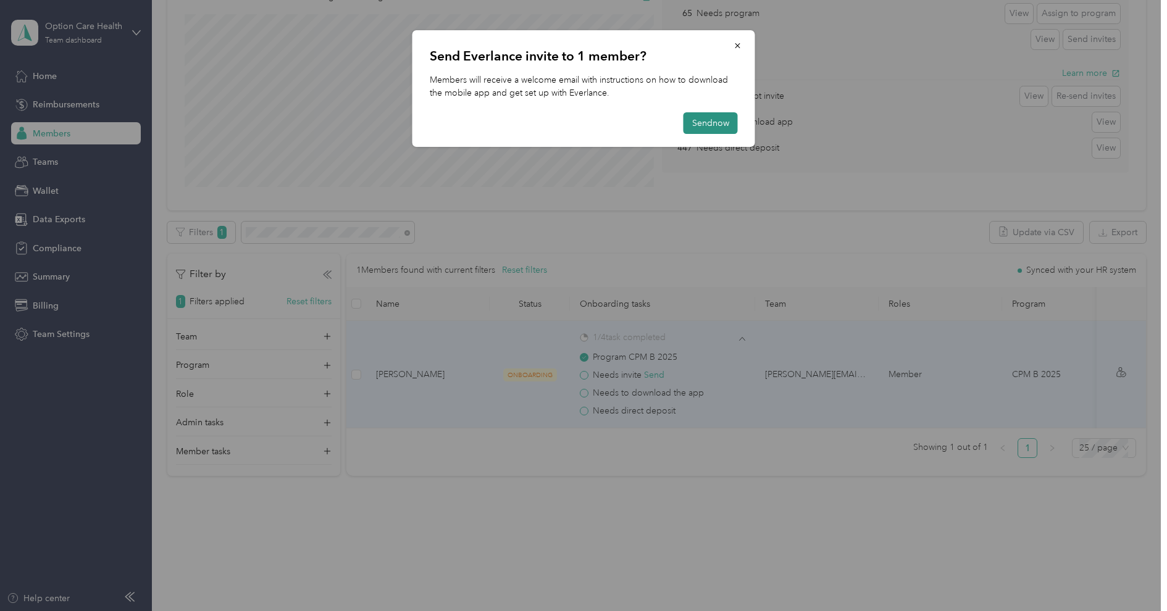
click at [705, 117] on button "Send now" at bounding box center [710, 123] width 54 height 22
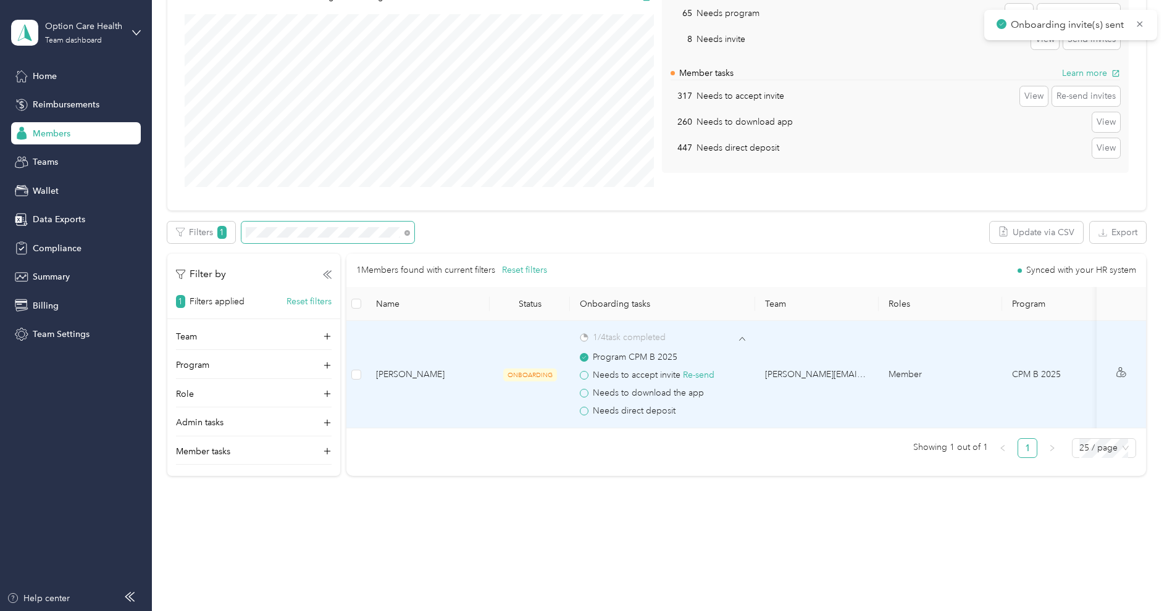
click at [387, 238] on span at bounding box center [327, 233] width 173 height 22
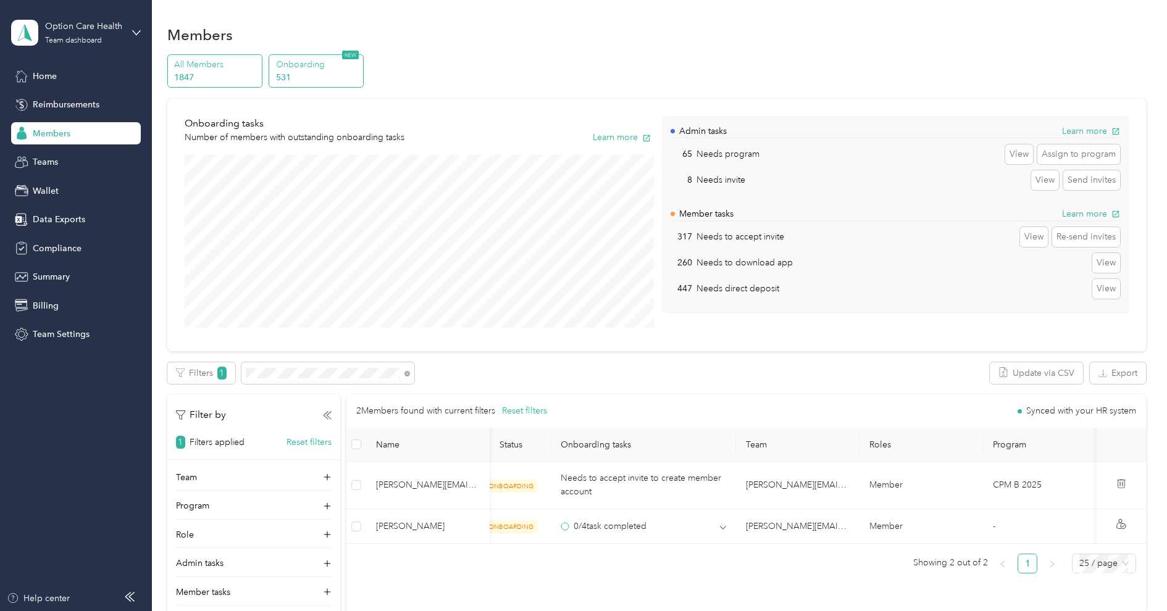
click at [241, 85] on div "All Members 1847" at bounding box center [214, 71] width 95 height 34
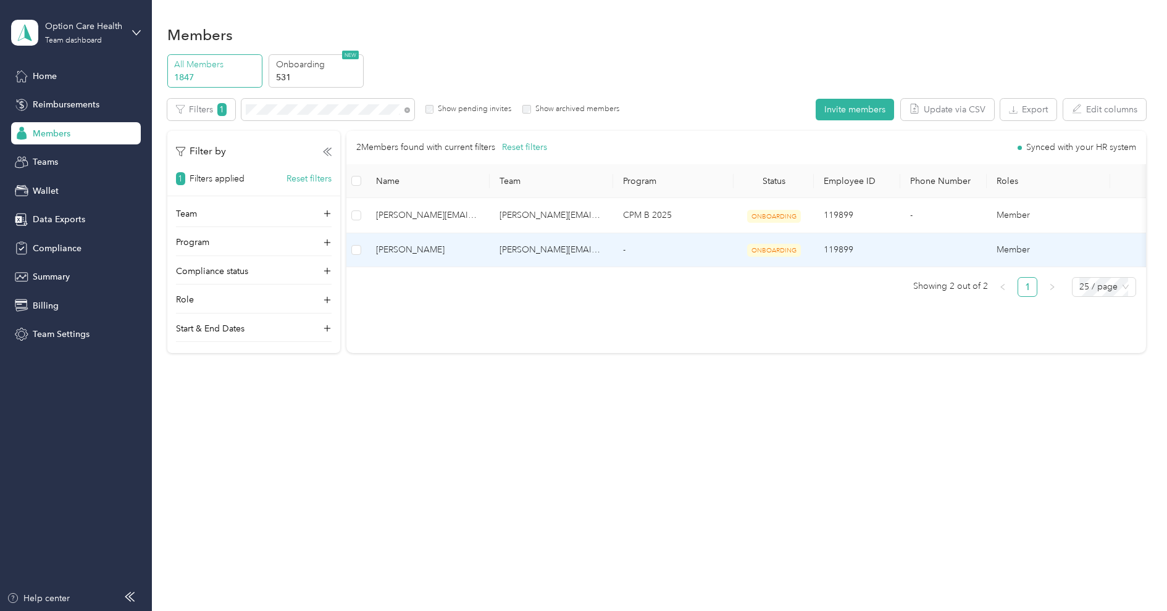
click at [658, 243] on td "-" at bounding box center [673, 250] width 120 height 34
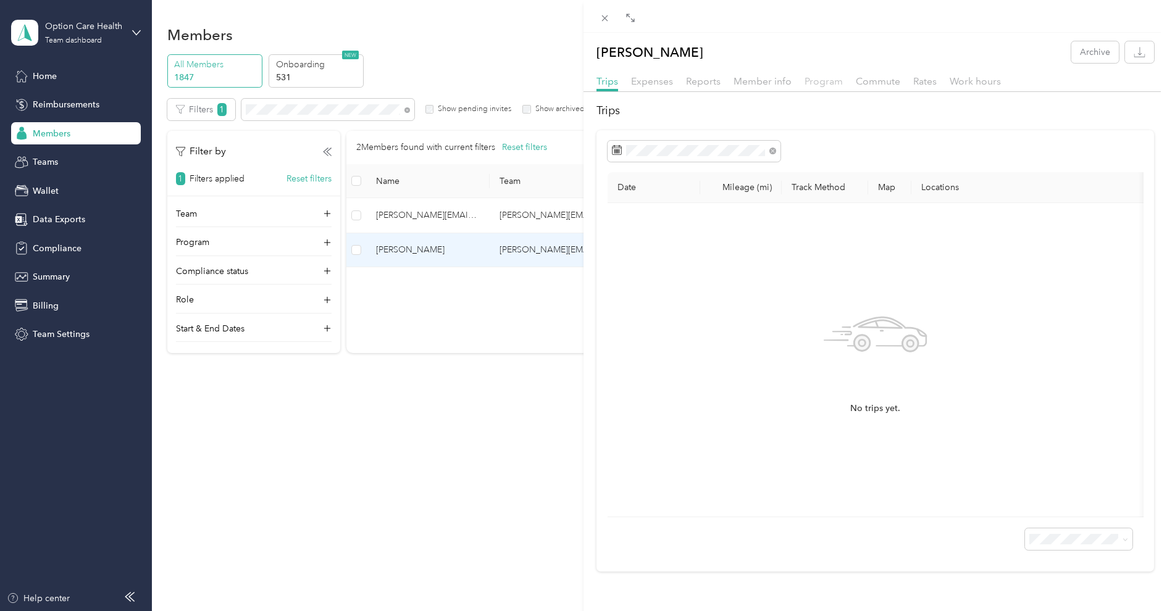
click at [837, 80] on span "Program" at bounding box center [823, 81] width 38 height 12
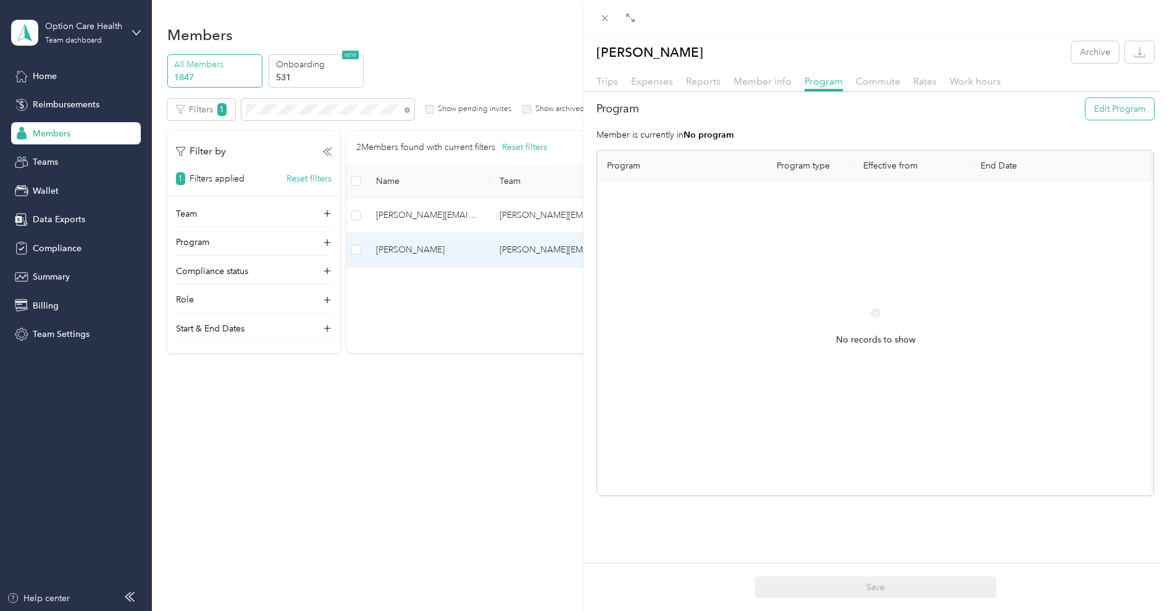
click at [1107, 98] on button "Edit Program" at bounding box center [1119, 109] width 69 height 22
click at [687, 251] on li "CPM B 2025 (CPM)" at bounding box center [682, 249] width 150 height 22
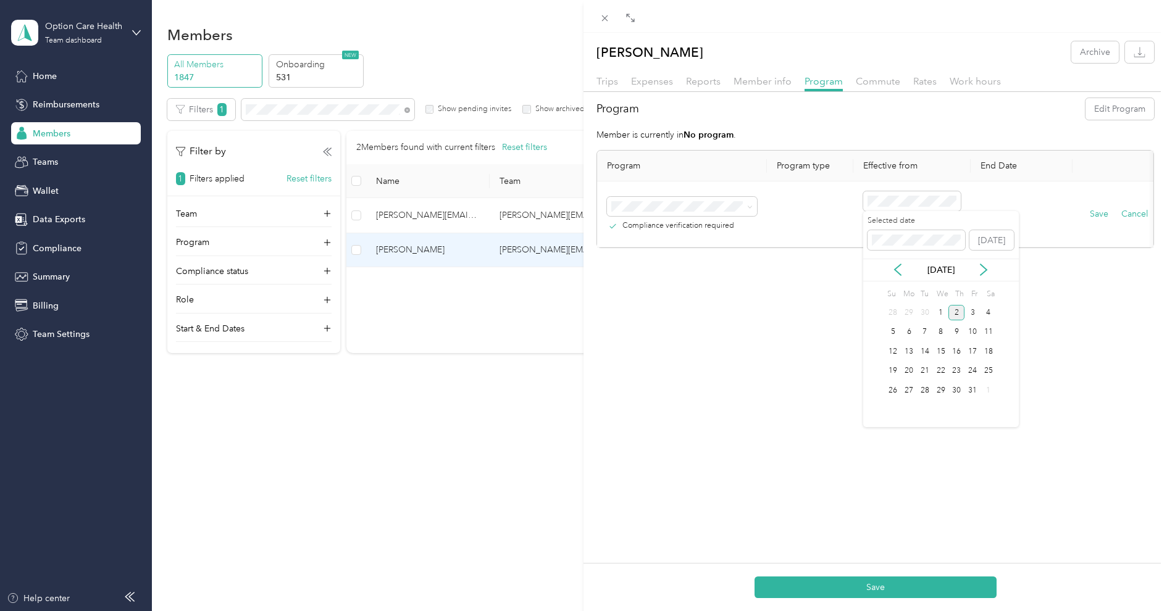
click at [896, 253] on div "Selected date [DATE]" at bounding box center [941, 236] width 156 height 43
click at [896, 264] on icon at bounding box center [898, 270] width 12 height 12
click at [906, 313] on div "1" at bounding box center [909, 312] width 16 height 15
click at [1095, 216] on button "Save" at bounding box center [1099, 214] width 19 height 14
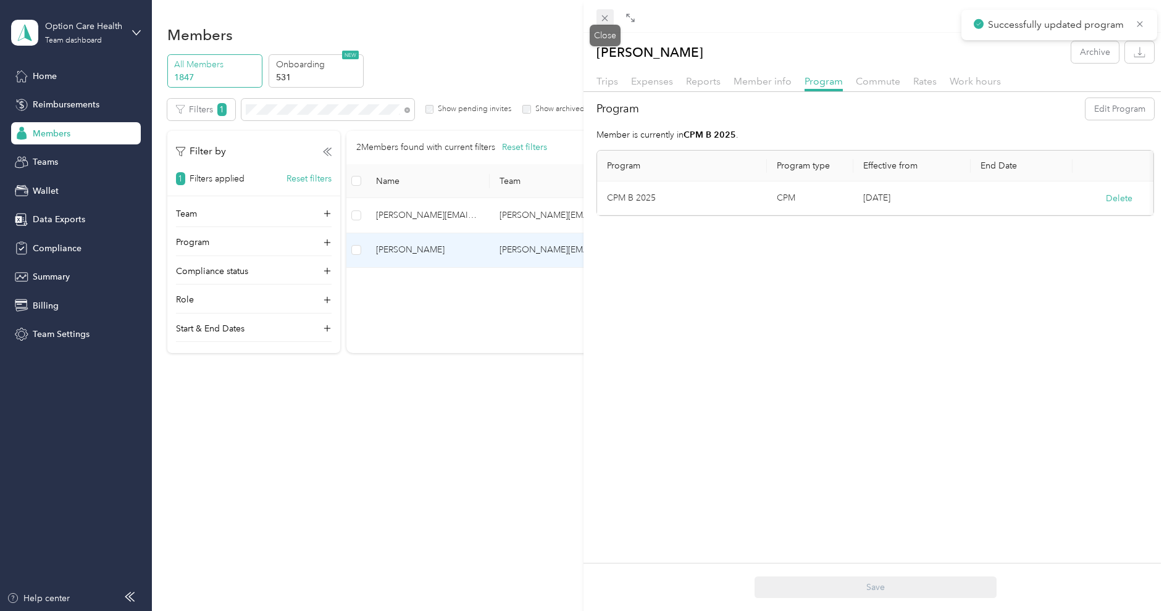
click at [605, 20] on icon at bounding box center [605, 18] width 10 height 10
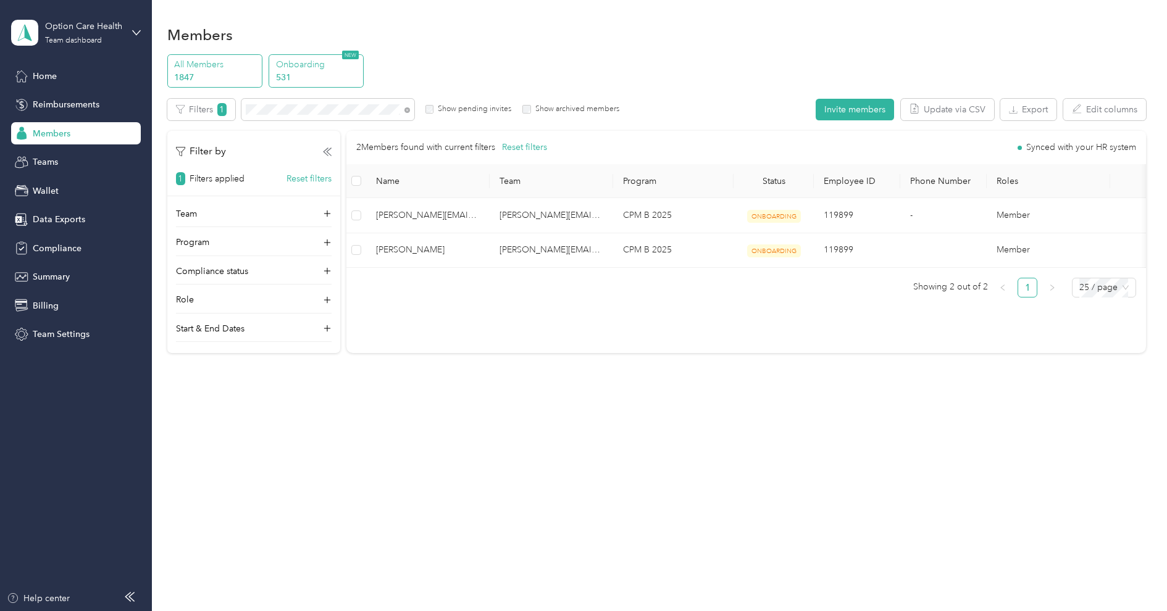
click at [296, 76] on p "531" at bounding box center [318, 77] width 84 height 13
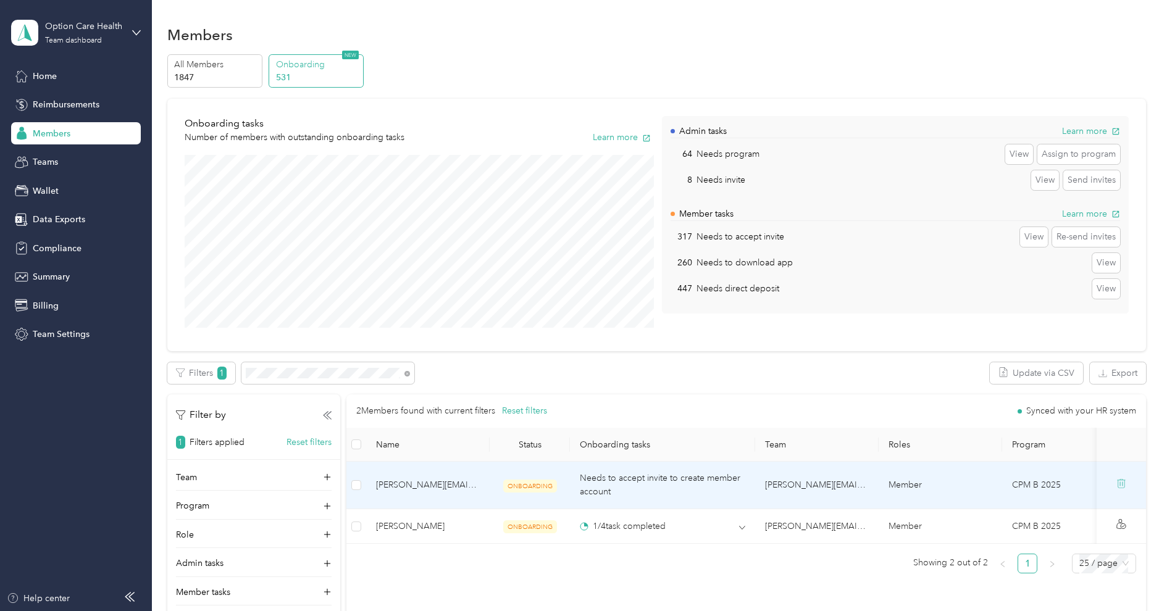
click at [1126, 485] on icon at bounding box center [1121, 484] width 10 height 10
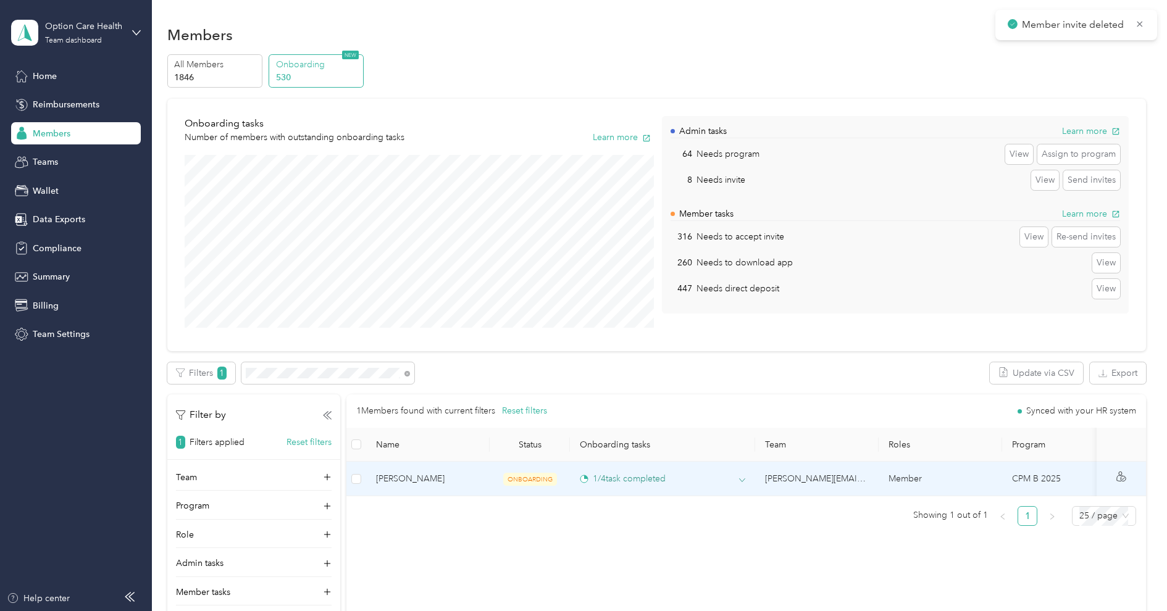
click at [654, 482] on div "1 / 4 task completed" at bounding box center [623, 478] width 86 height 13
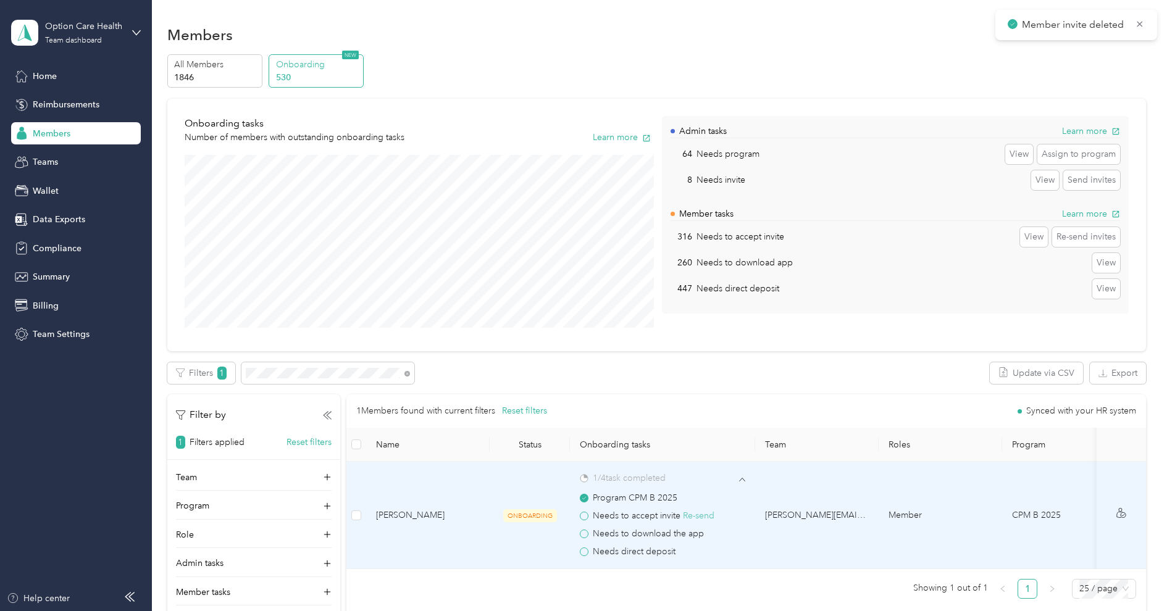
click at [696, 517] on button "Re-send" at bounding box center [698, 516] width 31 height 14
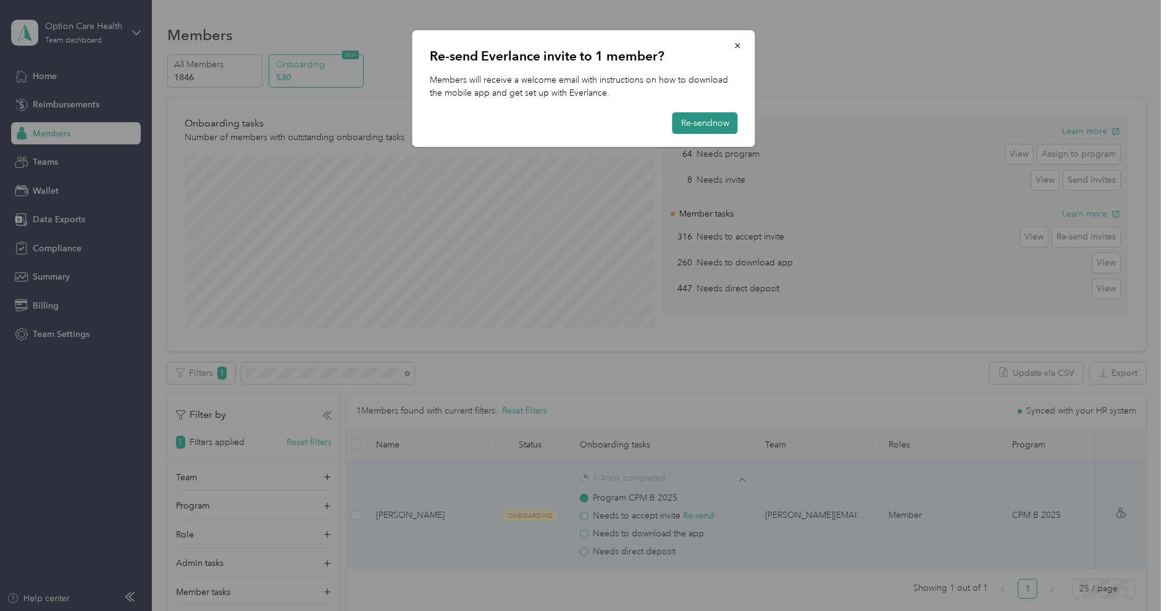
click at [693, 127] on button "Re-send now" at bounding box center [704, 123] width 65 height 22
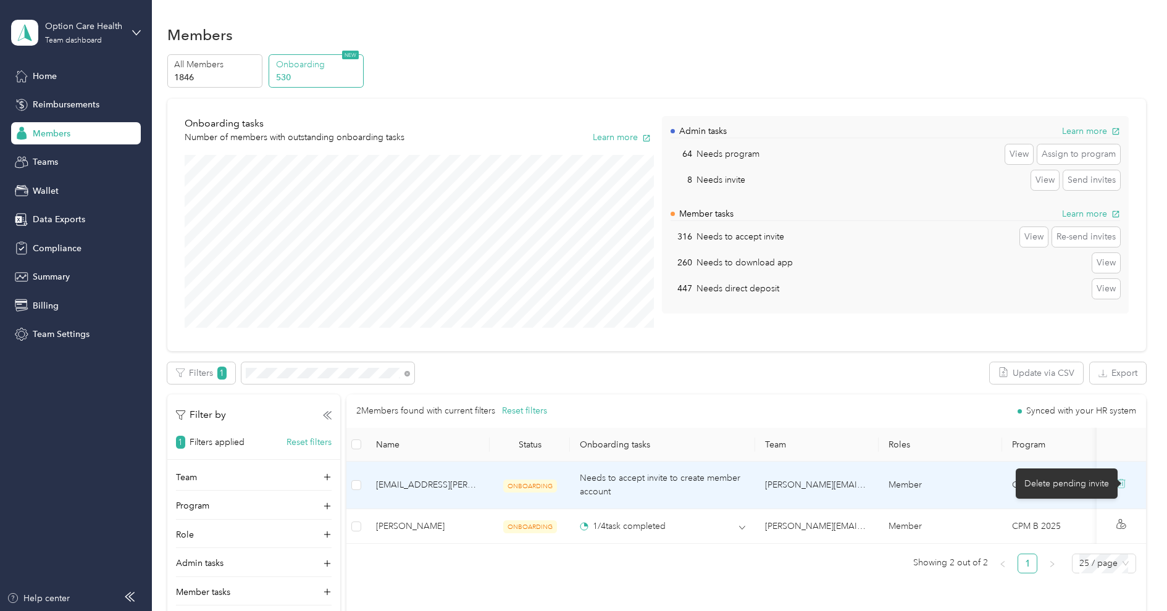
click at [1123, 483] on icon at bounding box center [1121, 484] width 10 height 10
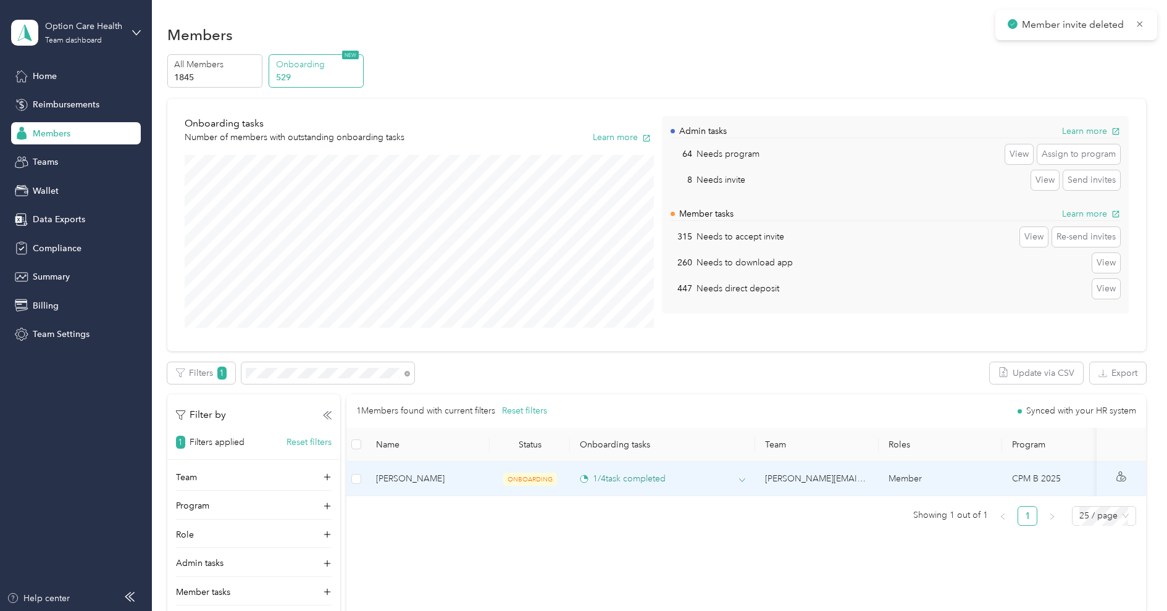
click at [744, 482] on span at bounding box center [742, 480] width 6 height 11
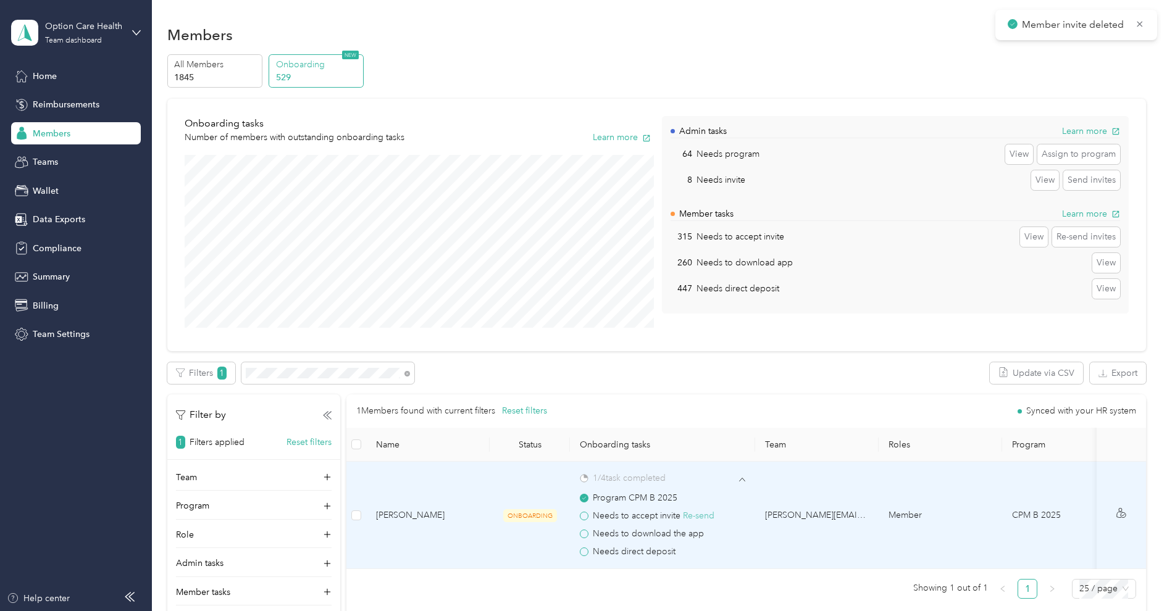
click at [699, 516] on button "Re-send" at bounding box center [698, 516] width 31 height 14
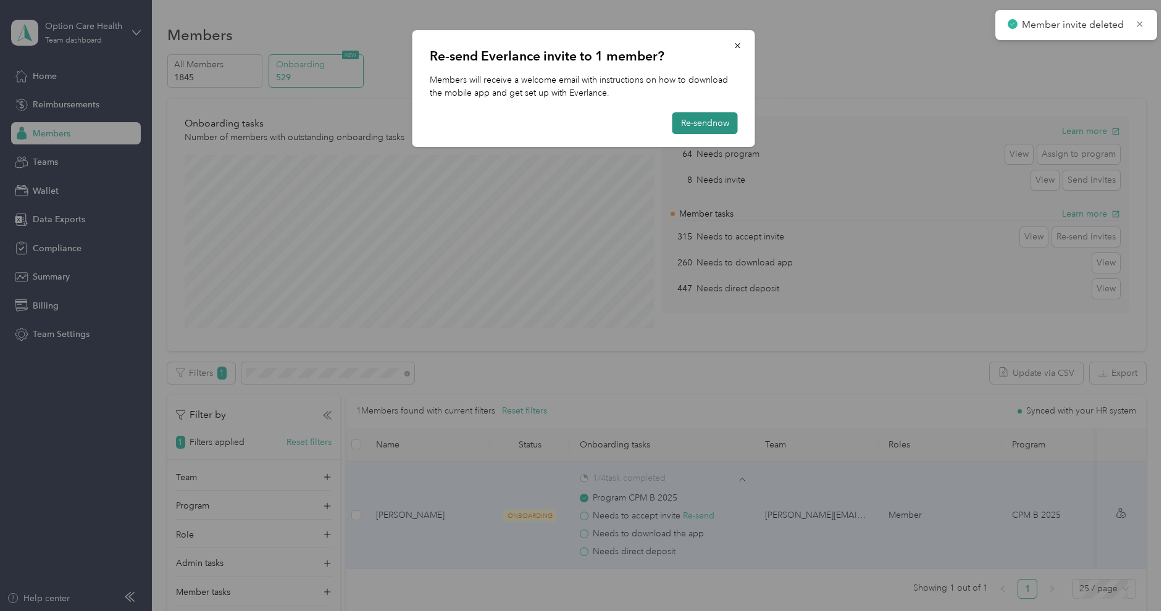
click at [717, 130] on button "Re-send now" at bounding box center [704, 123] width 65 height 22
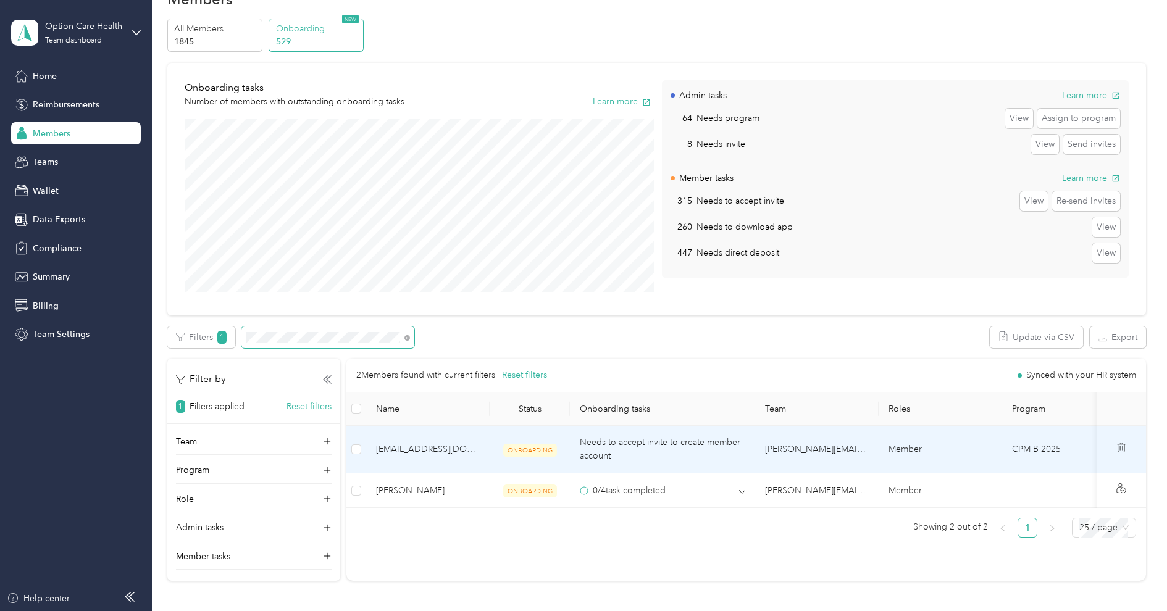
scroll to position [0, 1]
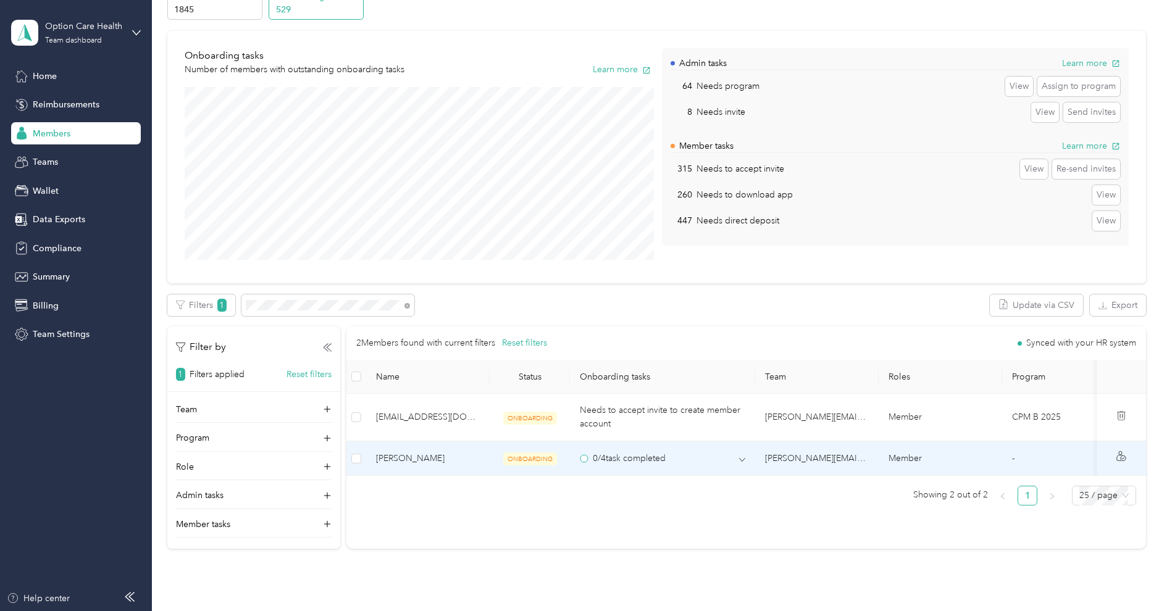
click at [459, 450] on td "[PERSON_NAME]" at bounding box center [427, 458] width 123 height 35
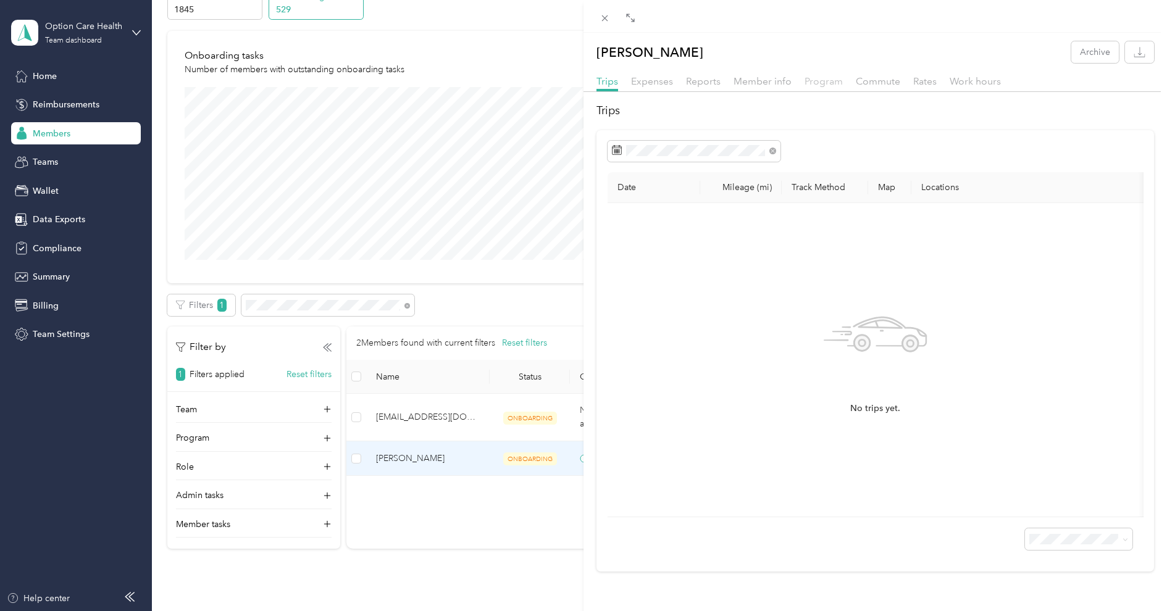
click at [806, 83] on span "Program" at bounding box center [823, 81] width 38 height 12
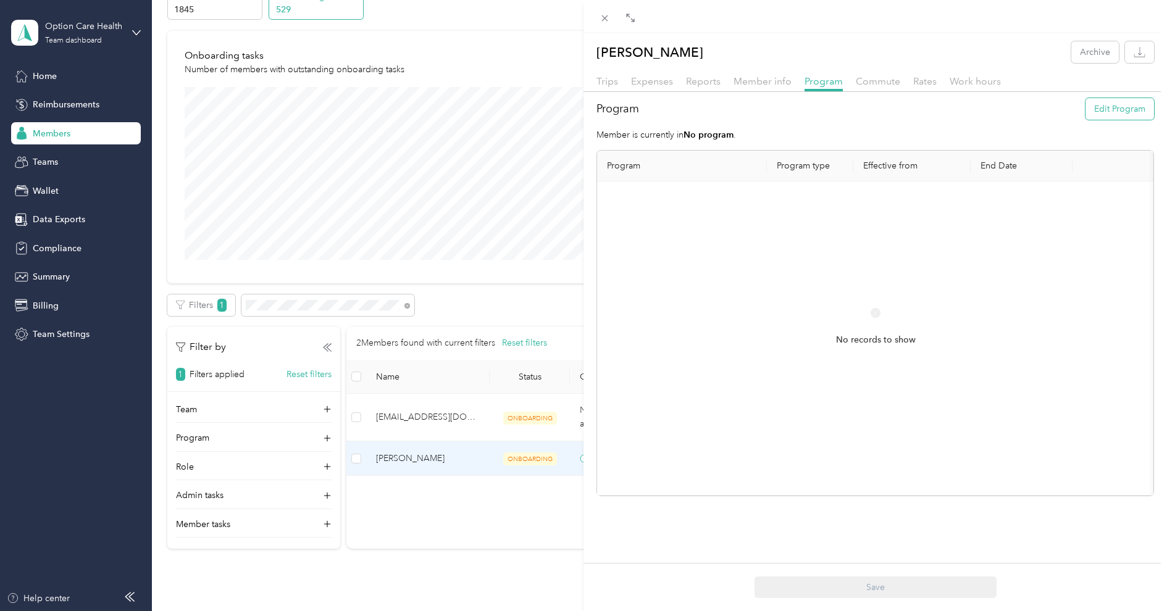
click at [1115, 109] on button "Edit Program" at bounding box center [1119, 109] width 69 height 22
click at [903, 274] on icon at bounding box center [898, 270] width 12 height 12
click at [909, 312] on div "1" at bounding box center [909, 312] width 16 height 15
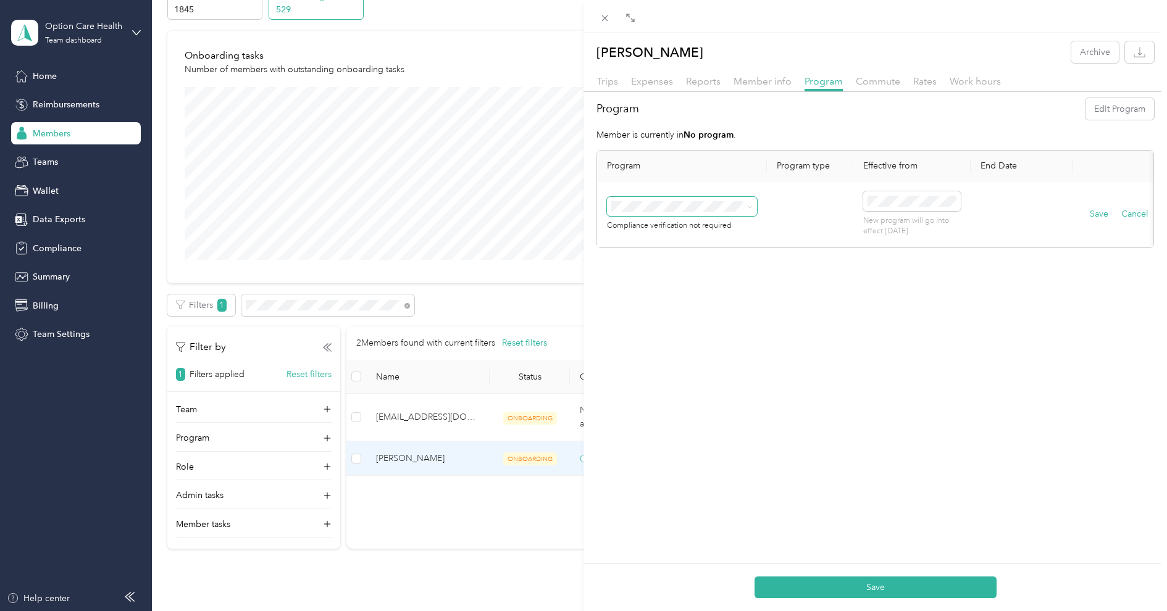
click at [716, 211] on span at bounding box center [682, 207] width 150 height 20
click at [701, 243] on div "CPM B 2025 (CPM)" at bounding box center [682, 246] width 133 height 13
click at [1098, 211] on button "Save" at bounding box center [1099, 214] width 19 height 14
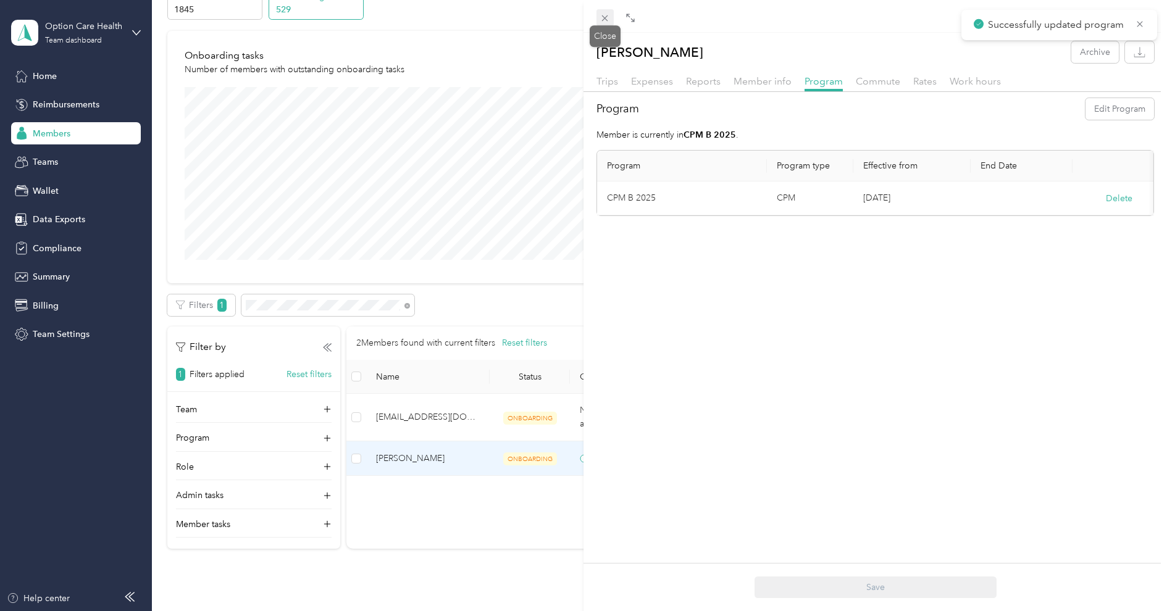
click at [604, 18] on icon at bounding box center [605, 18] width 6 height 6
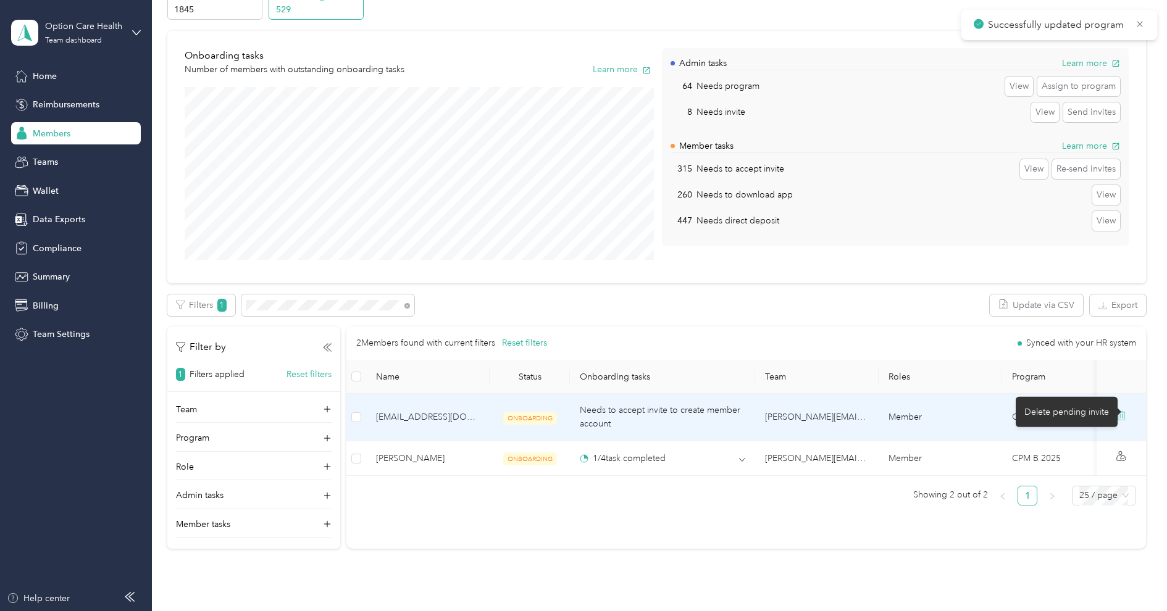
click at [1126, 417] on icon at bounding box center [1121, 416] width 10 height 10
click at [1122, 414] on icon at bounding box center [1122, 416] width 0 height 4
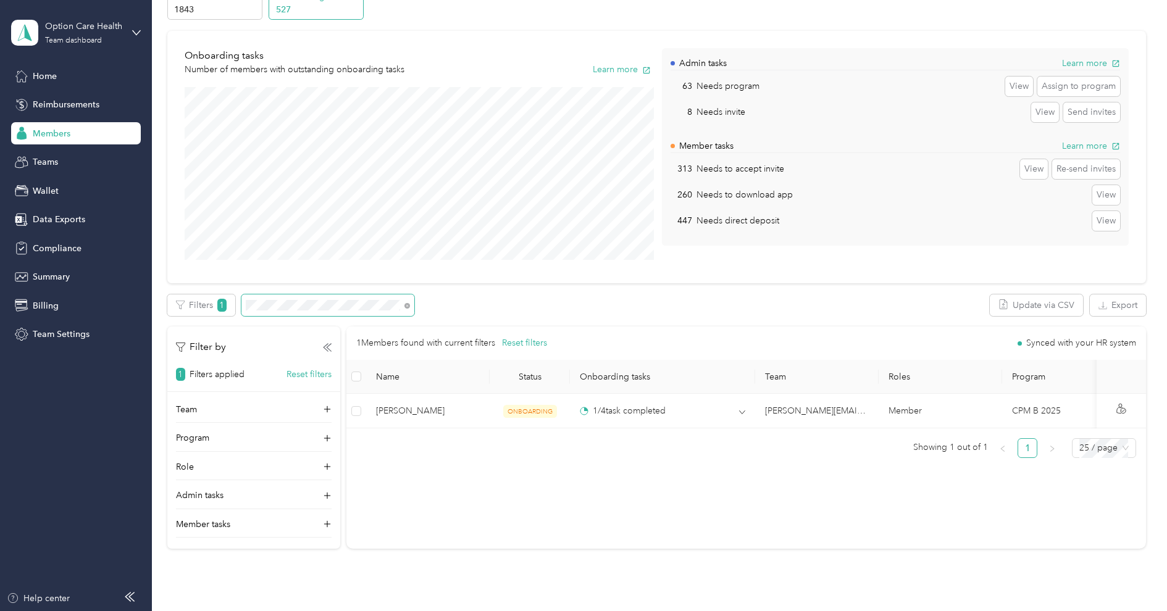
click at [345, 298] on span at bounding box center [327, 306] width 173 height 22
click at [333, 314] on span at bounding box center [327, 306] width 173 height 22
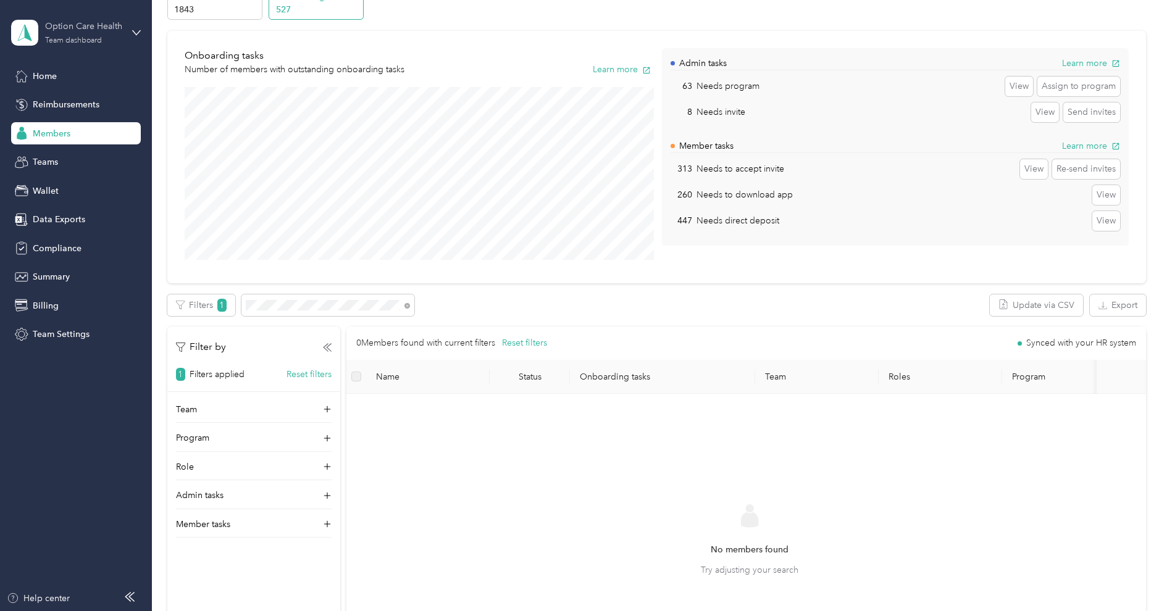
click at [78, 31] on div "Option Care Health" at bounding box center [83, 26] width 77 height 13
click at [61, 156] on div "Log out" at bounding box center [46, 157] width 48 height 13
